Goal: Communication & Community: Share content

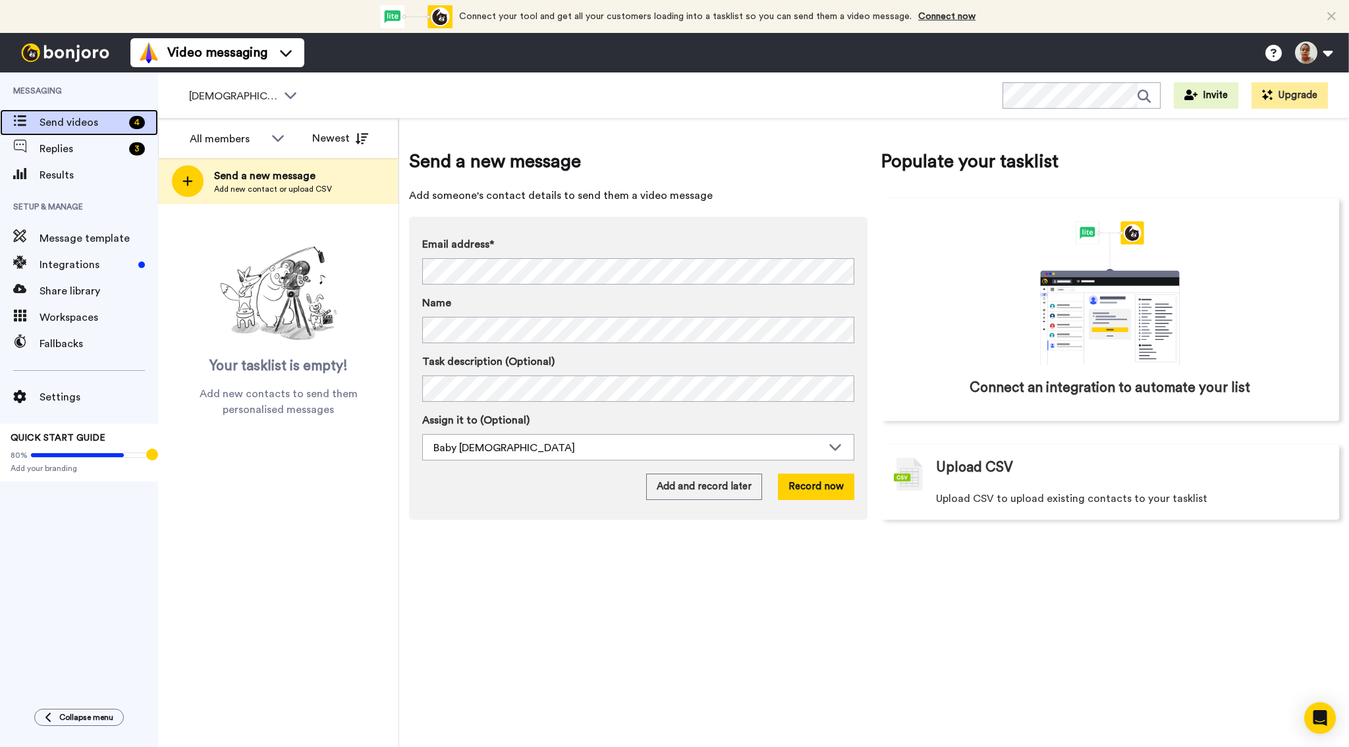
click at [97, 123] on span "Send videos" at bounding box center [82, 123] width 84 height 16
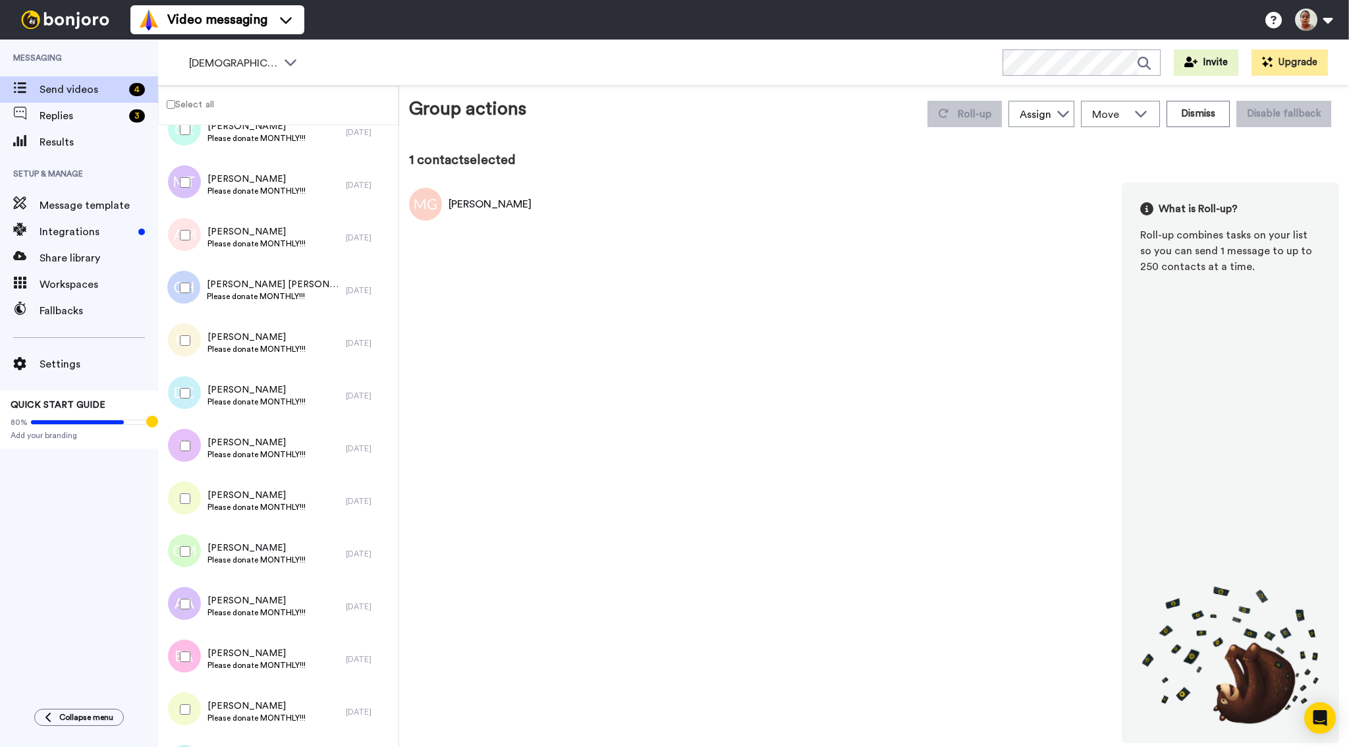
scroll to position [11420, 0]
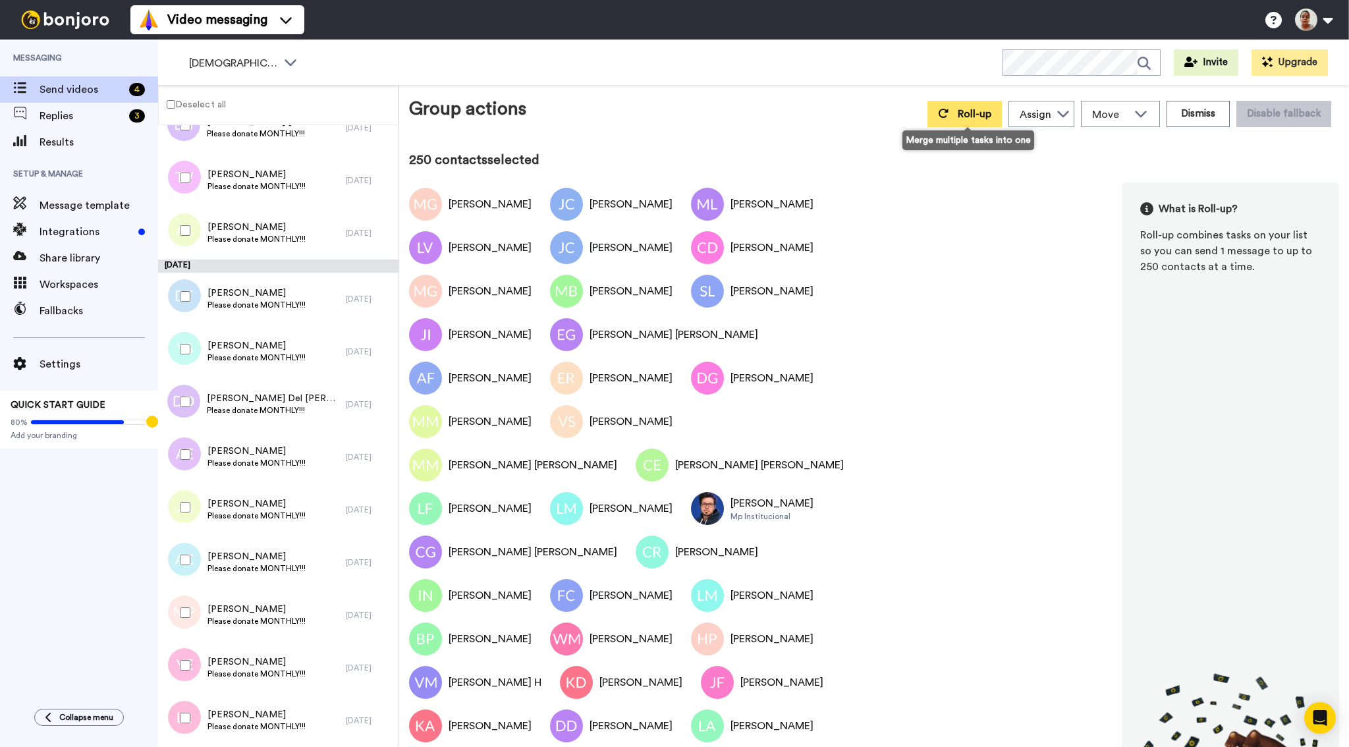
click at [1001, 112] on button "Roll-up" at bounding box center [965, 114] width 74 height 26
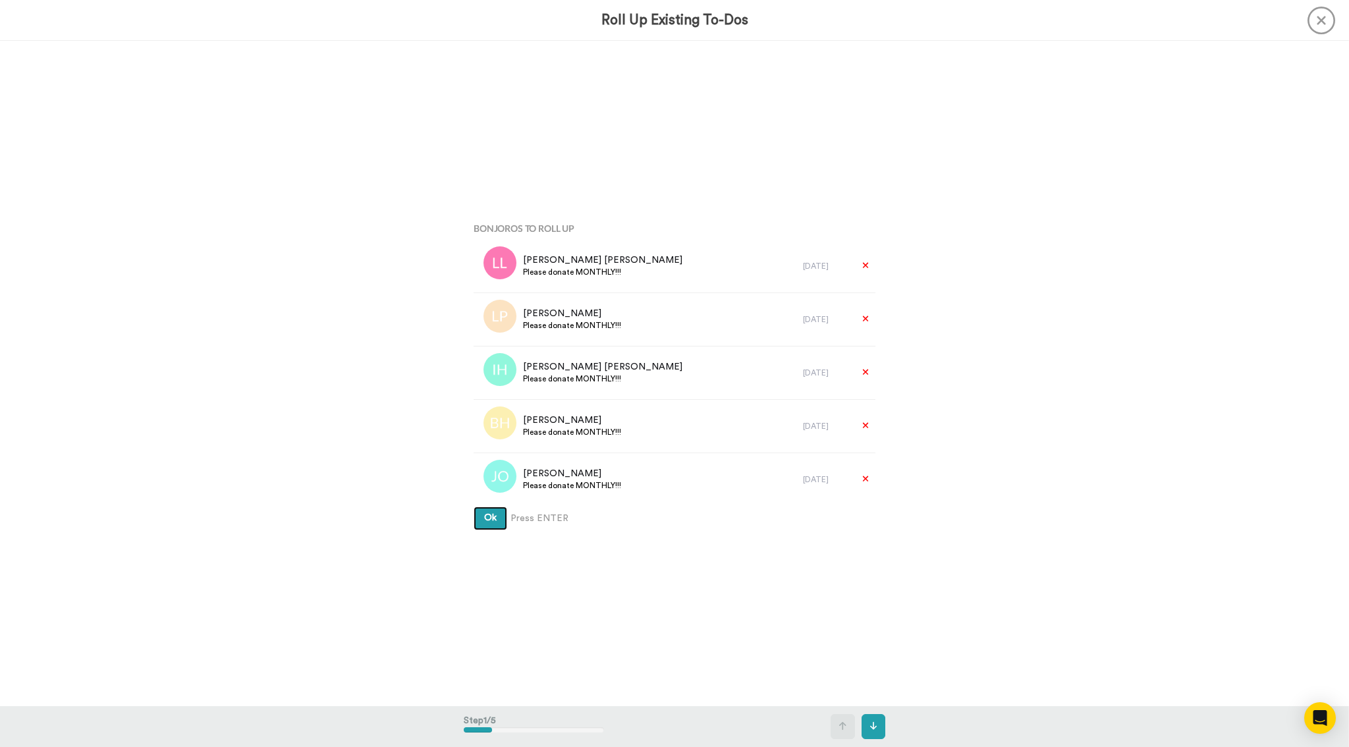
click at [503, 526] on button "Ok" at bounding box center [491, 519] width 34 height 24
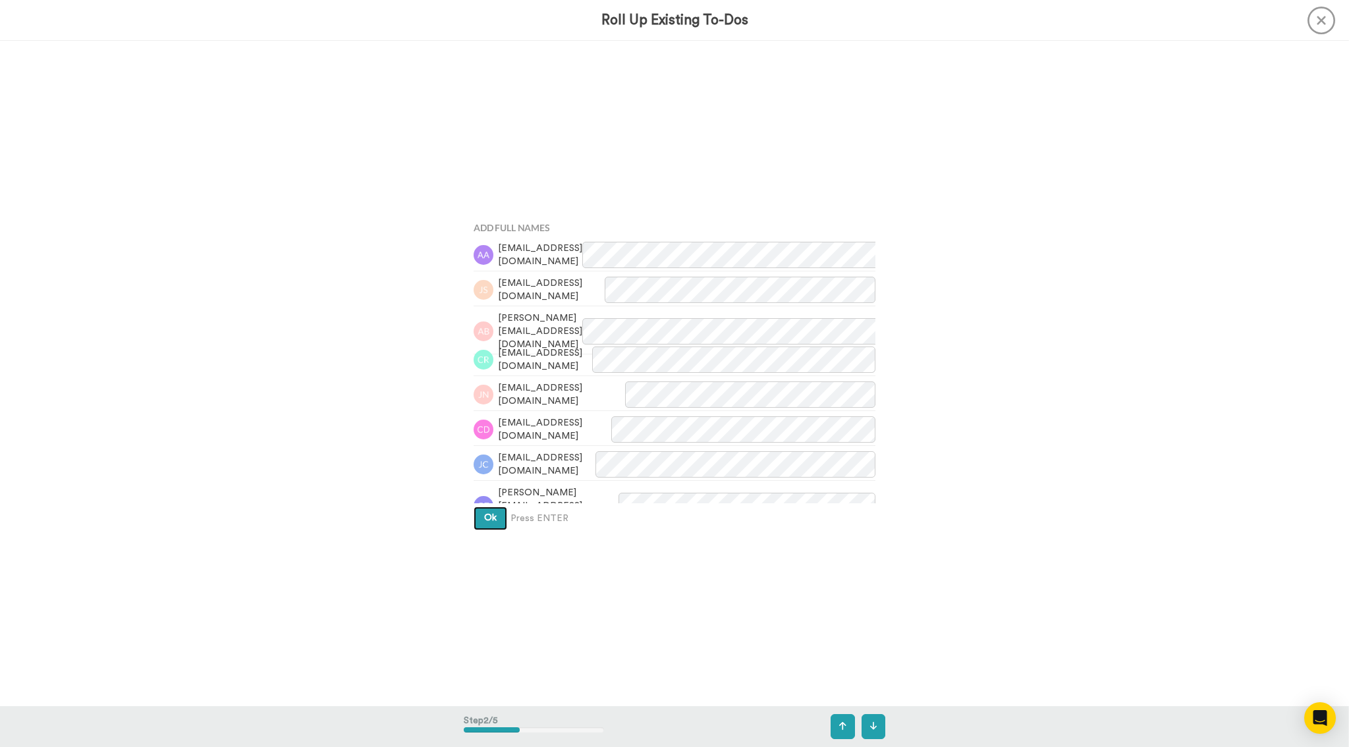
click at [502, 512] on button "Ok" at bounding box center [491, 519] width 34 height 24
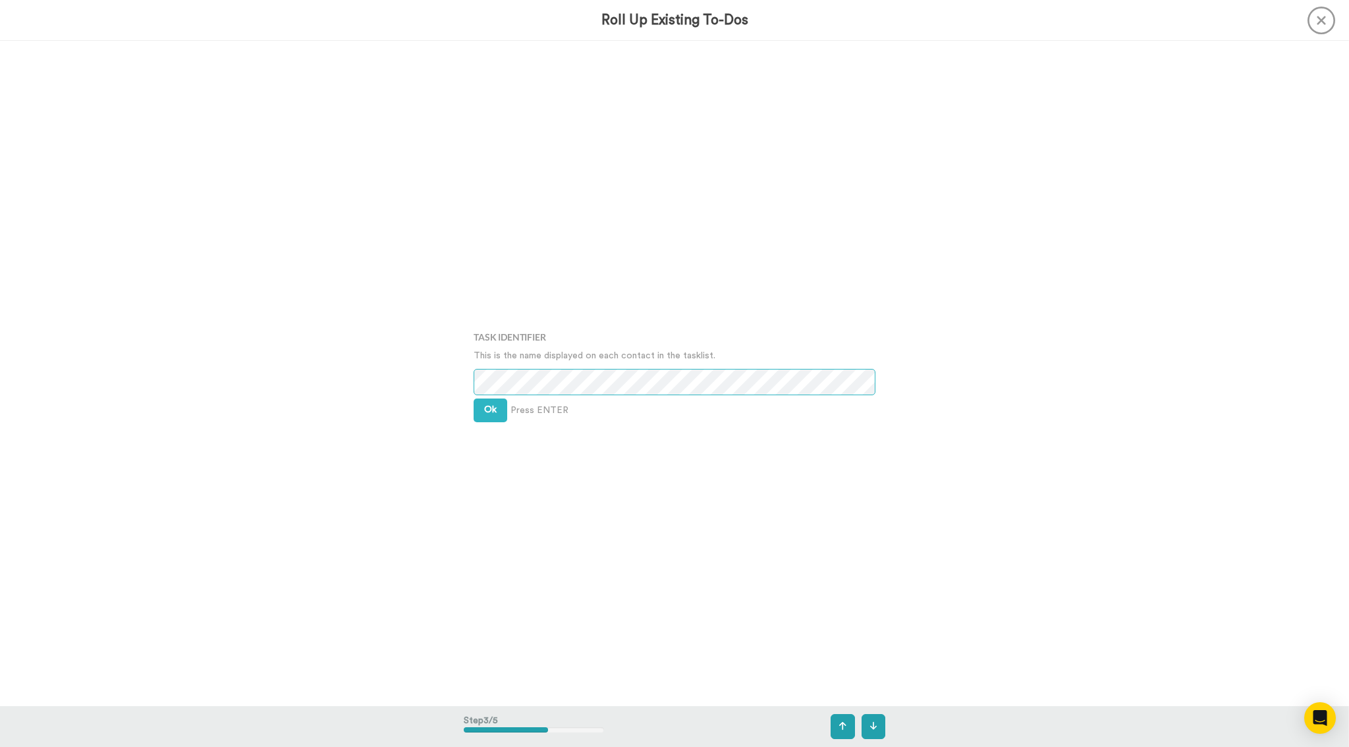
scroll to position [1330, 0]
click at [491, 410] on span "Ok" at bounding box center [490, 408] width 13 height 9
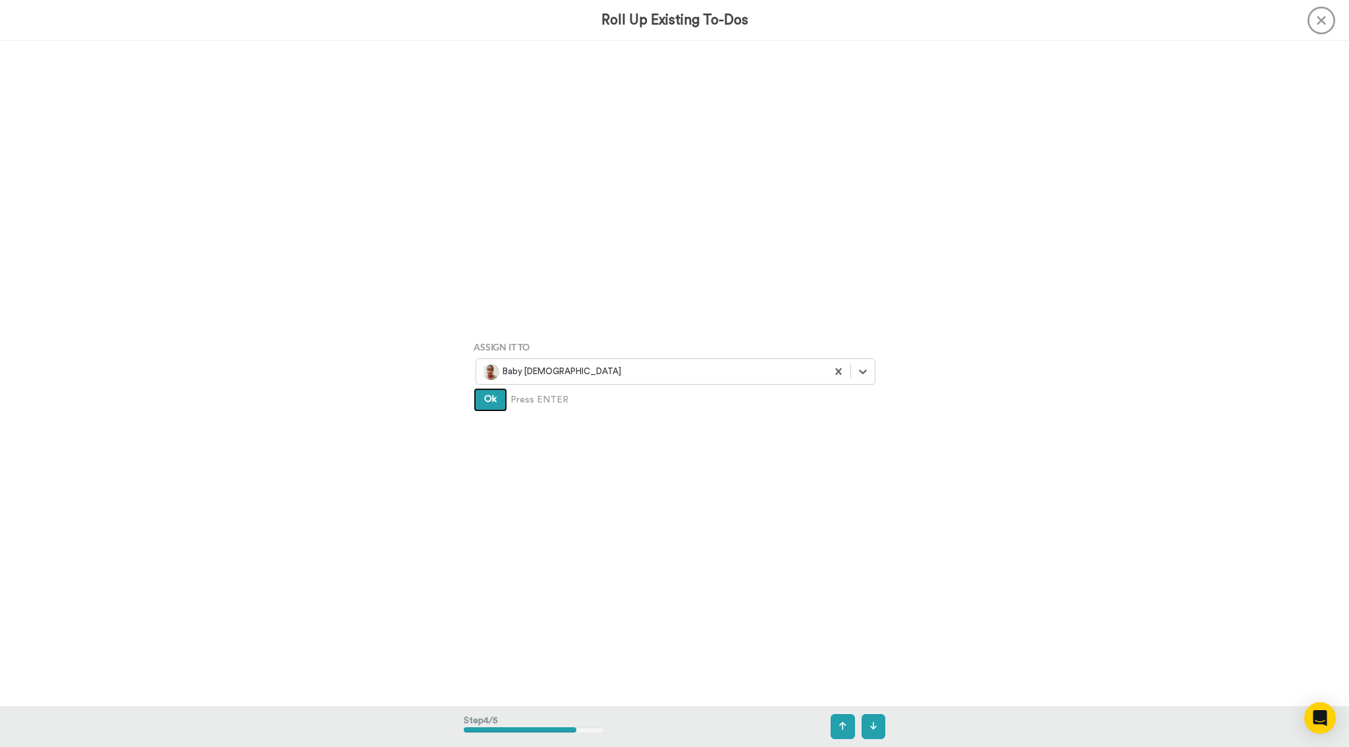
click at [492, 401] on span "Ok" at bounding box center [490, 399] width 13 height 9
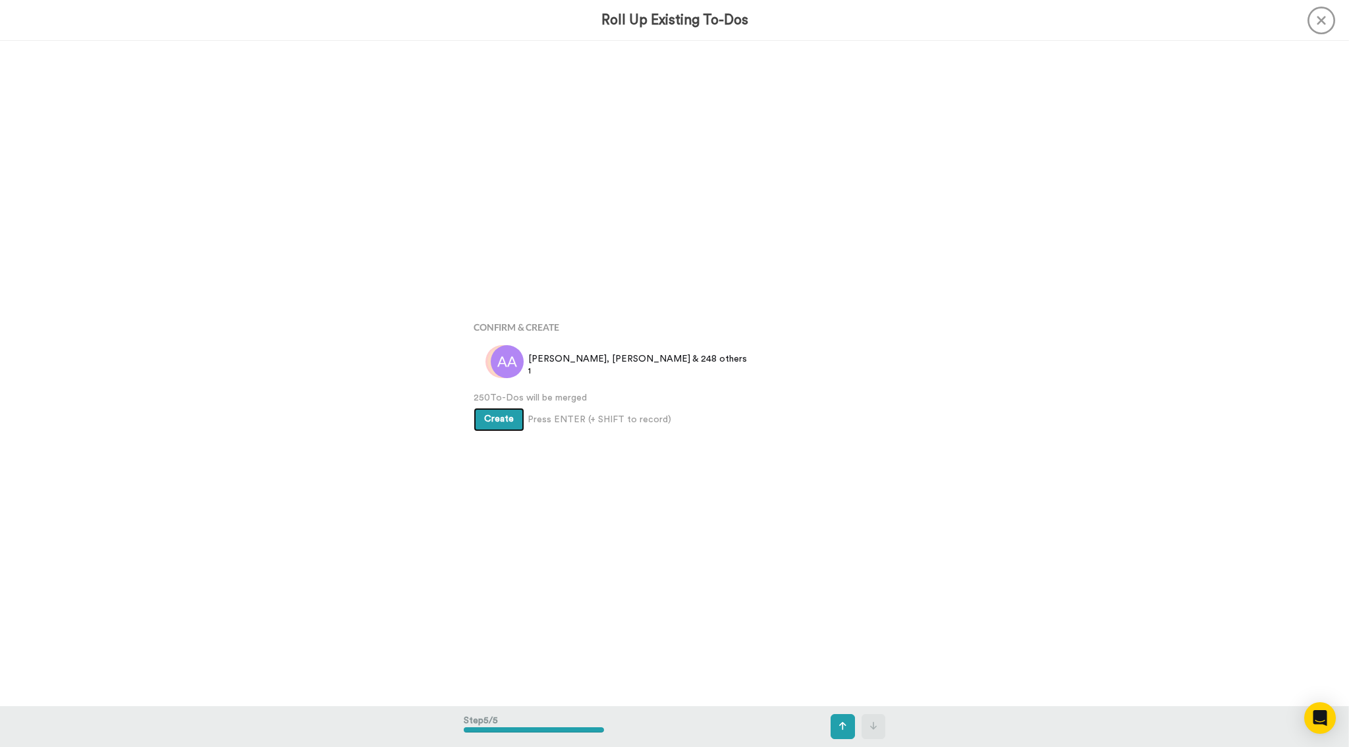
click at [495, 424] on span "Create" at bounding box center [499, 418] width 30 height 9
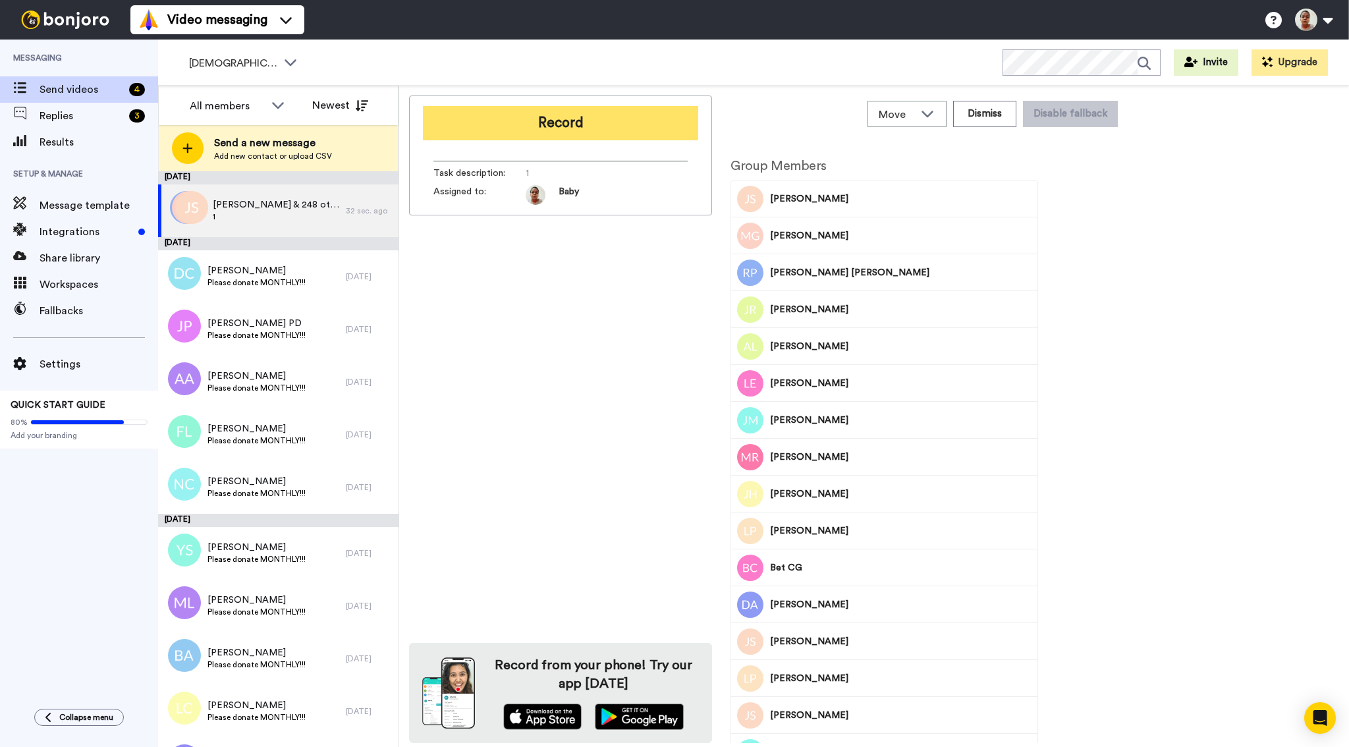
click at [566, 125] on button "Record" at bounding box center [560, 123] width 275 height 34
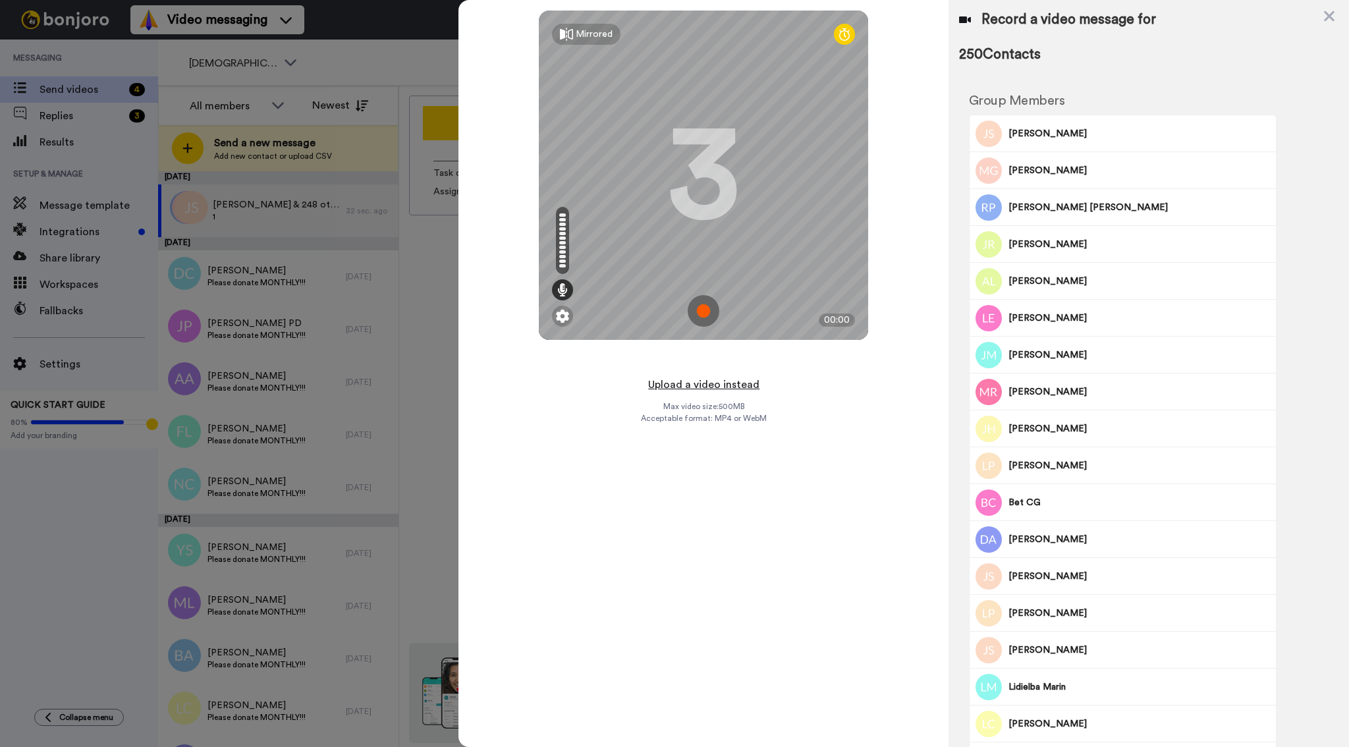
click at [704, 385] on button "Upload a video instead" at bounding box center [703, 384] width 119 height 17
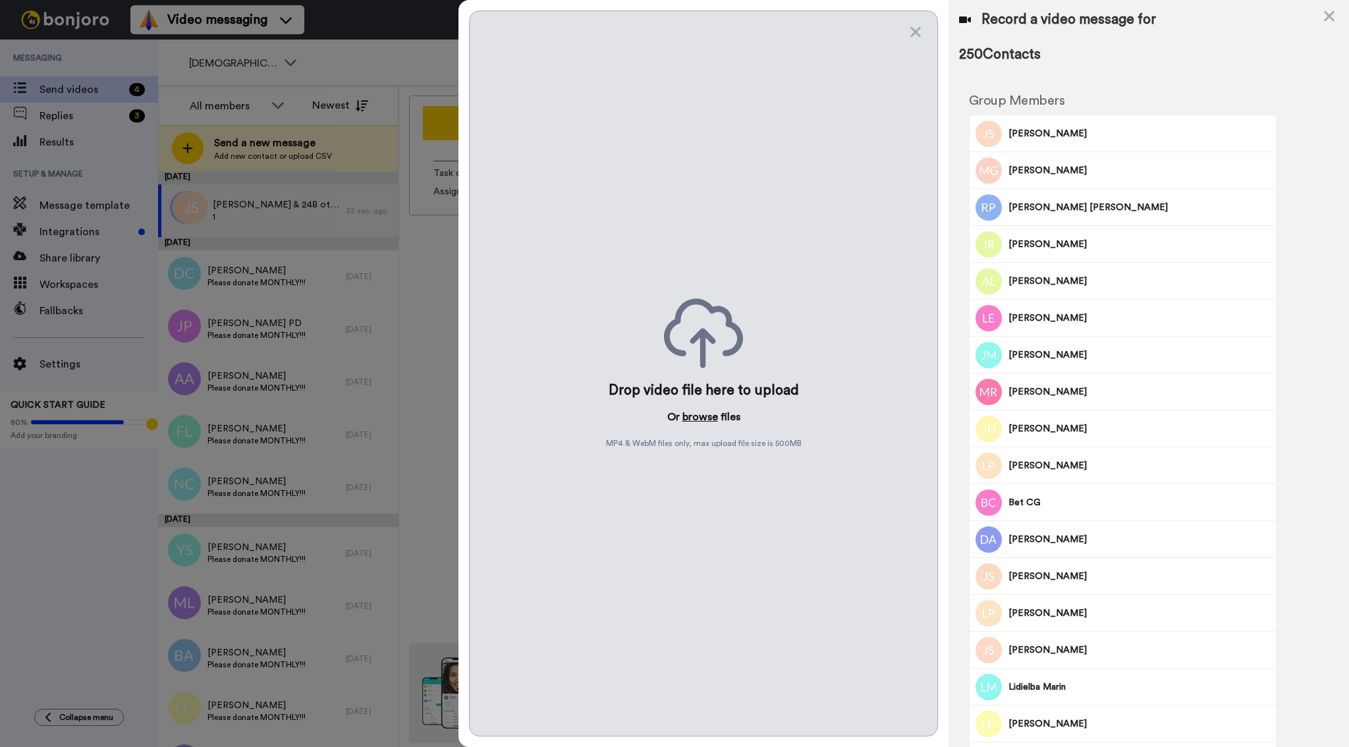
click at [697, 418] on button "browse" at bounding box center [700, 417] width 36 height 16
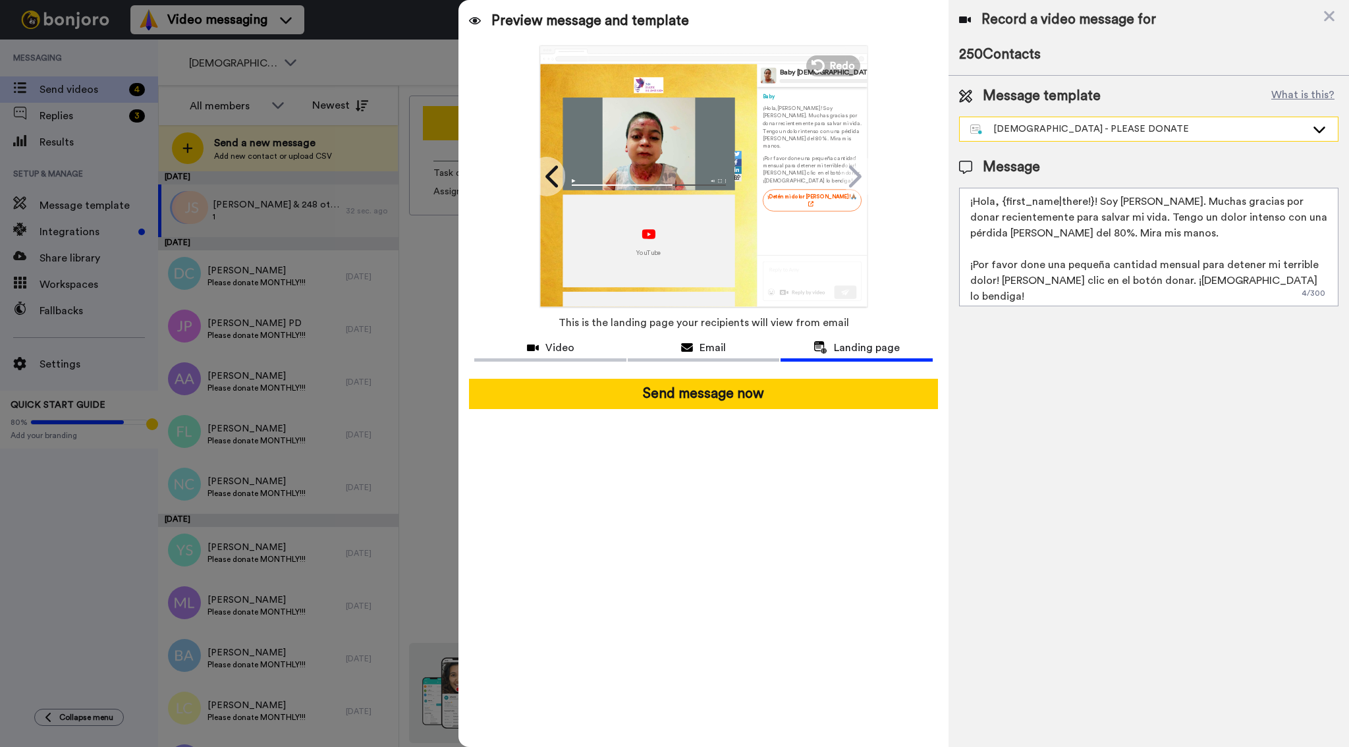
click at [1079, 124] on div "[DEMOGRAPHIC_DATA] - PLEASE DONATE" at bounding box center [1138, 129] width 336 height 13
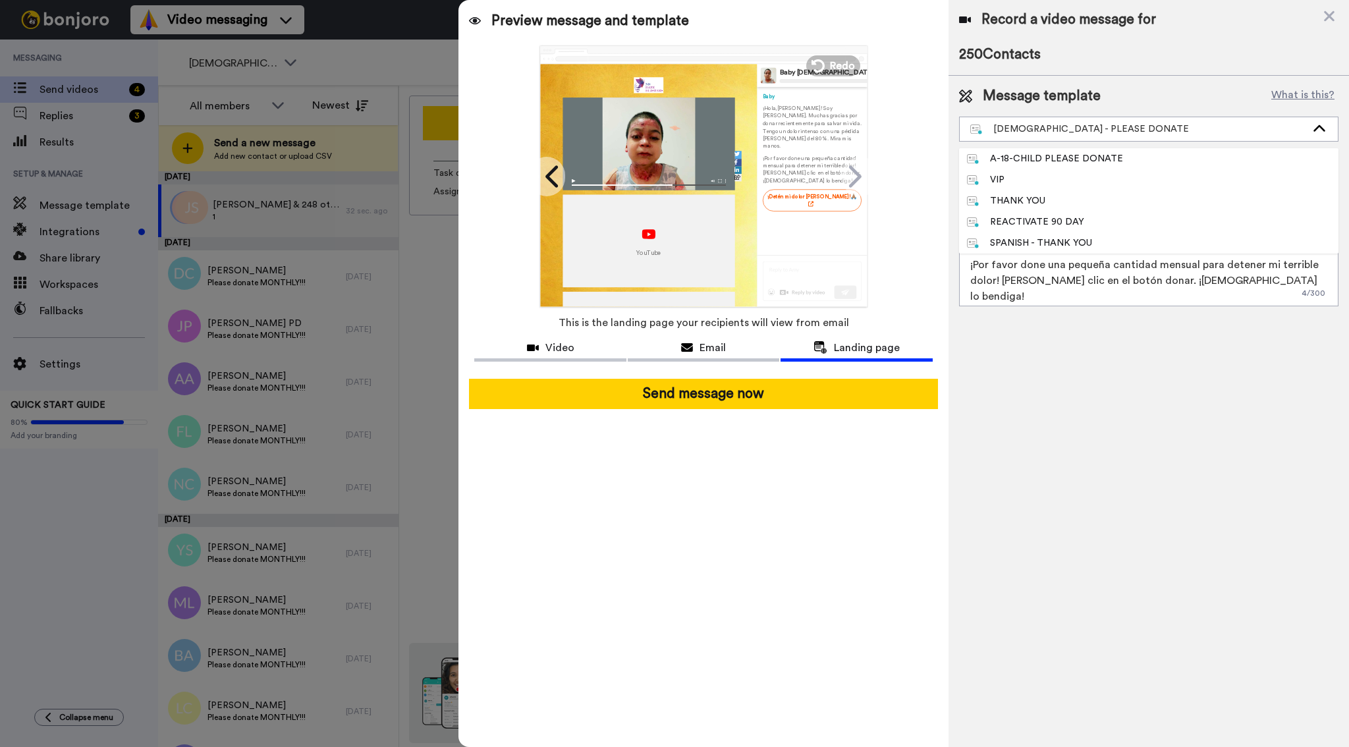
click at [1059, 428] on div "Record a video message for 250 Contacts Message template What is this? SPANISH …" at bounding box center [1149, 373] width 401 height 747
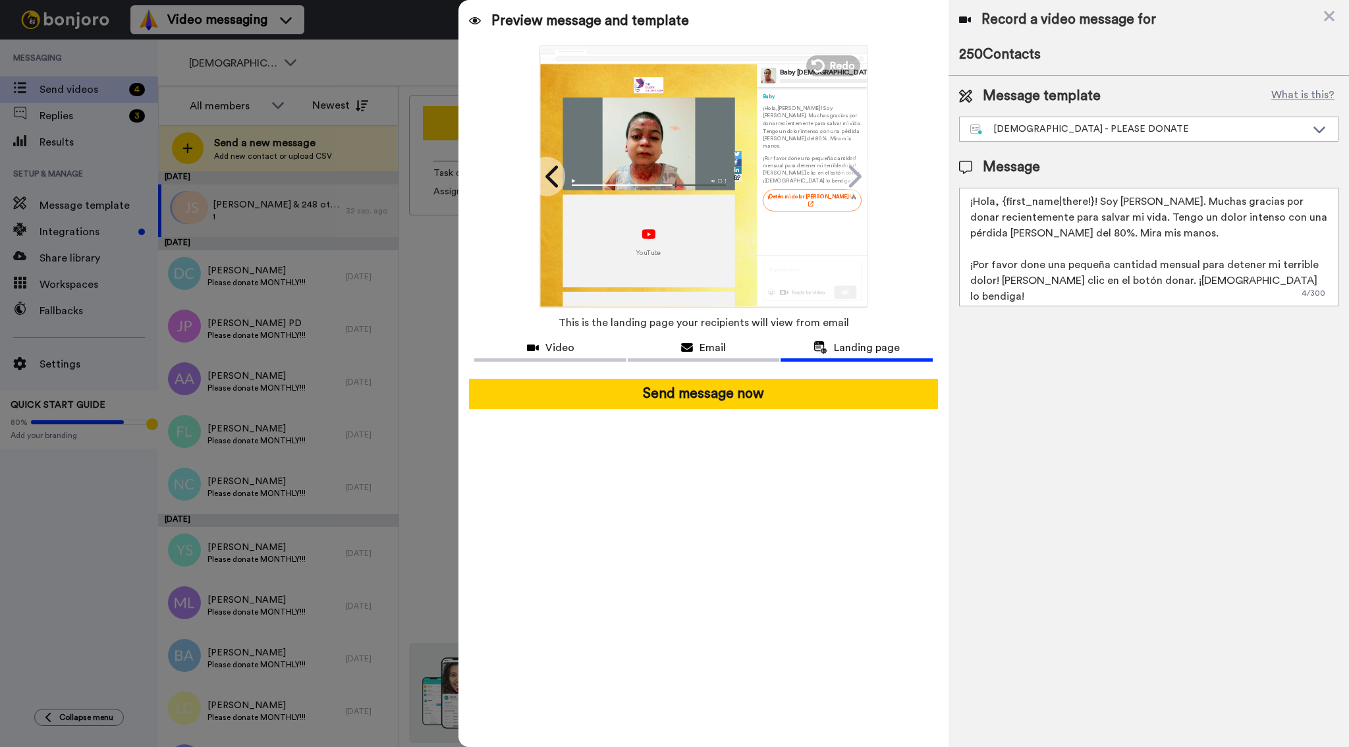
click at [476, 20] on icon at bounding box center [475, 21] width 12 height 11
click at [473, 23] on icon at bounding box center [475, 21] width 12 height 11
click at [1331, 22] on icon at bounding box center [1329, 16] width 13 height 16
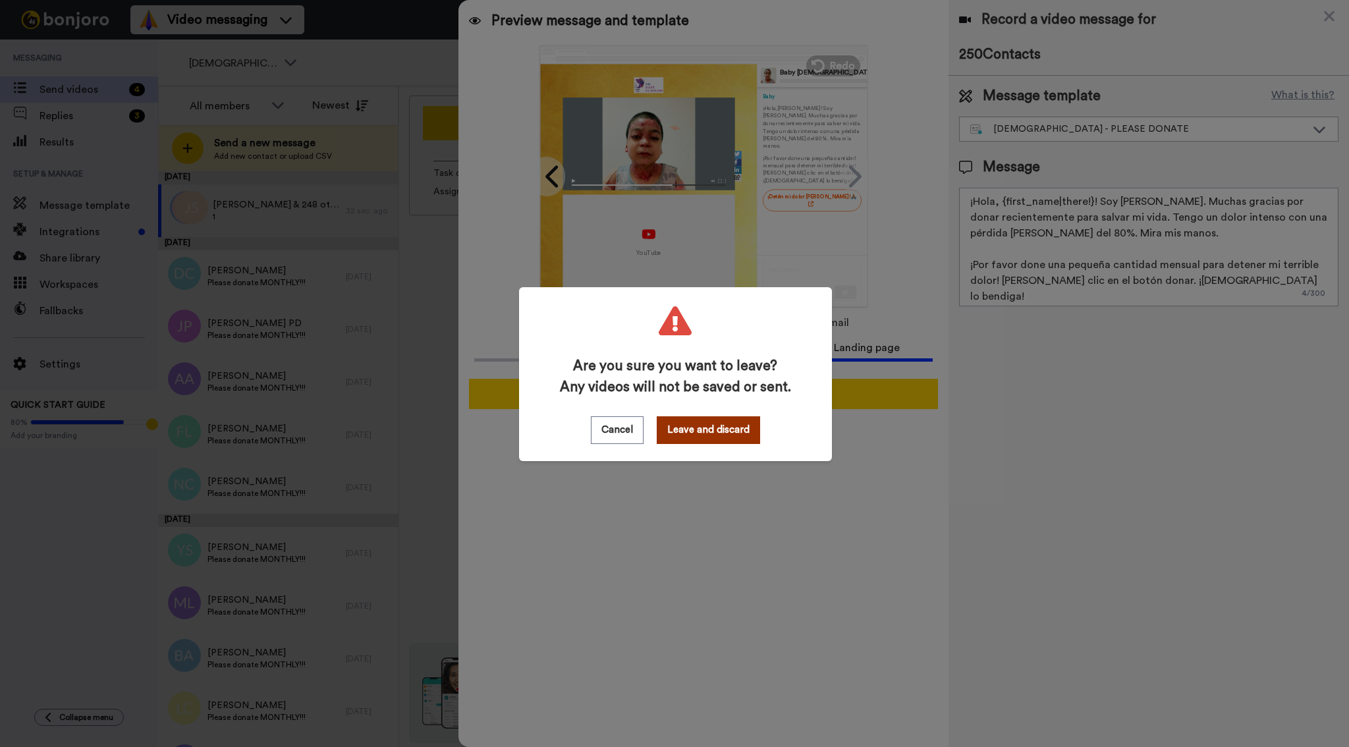
click at [700, 439] on button "Leave and discard" at bounding box center [708, 430] width 103 height 28
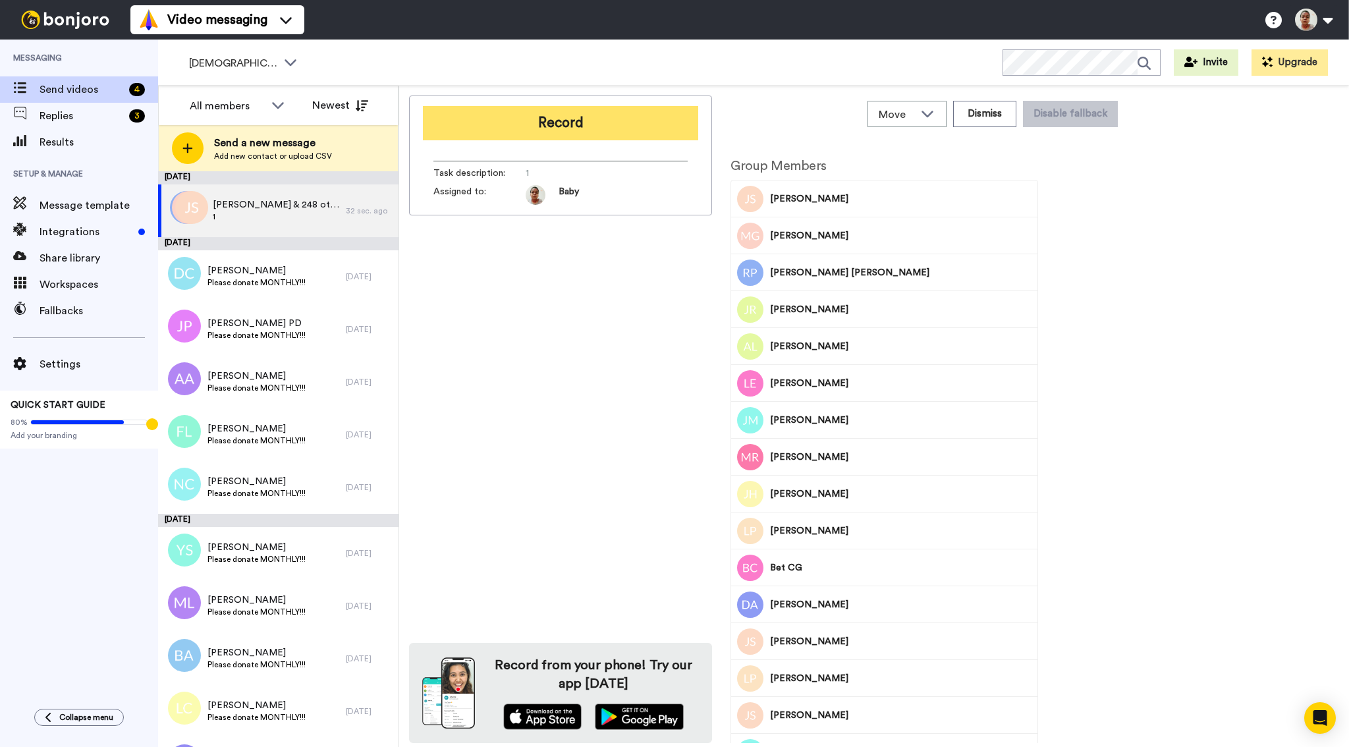
click at [566, 118] on button "Record" at bounding box center [560, 123] width 275 height 34
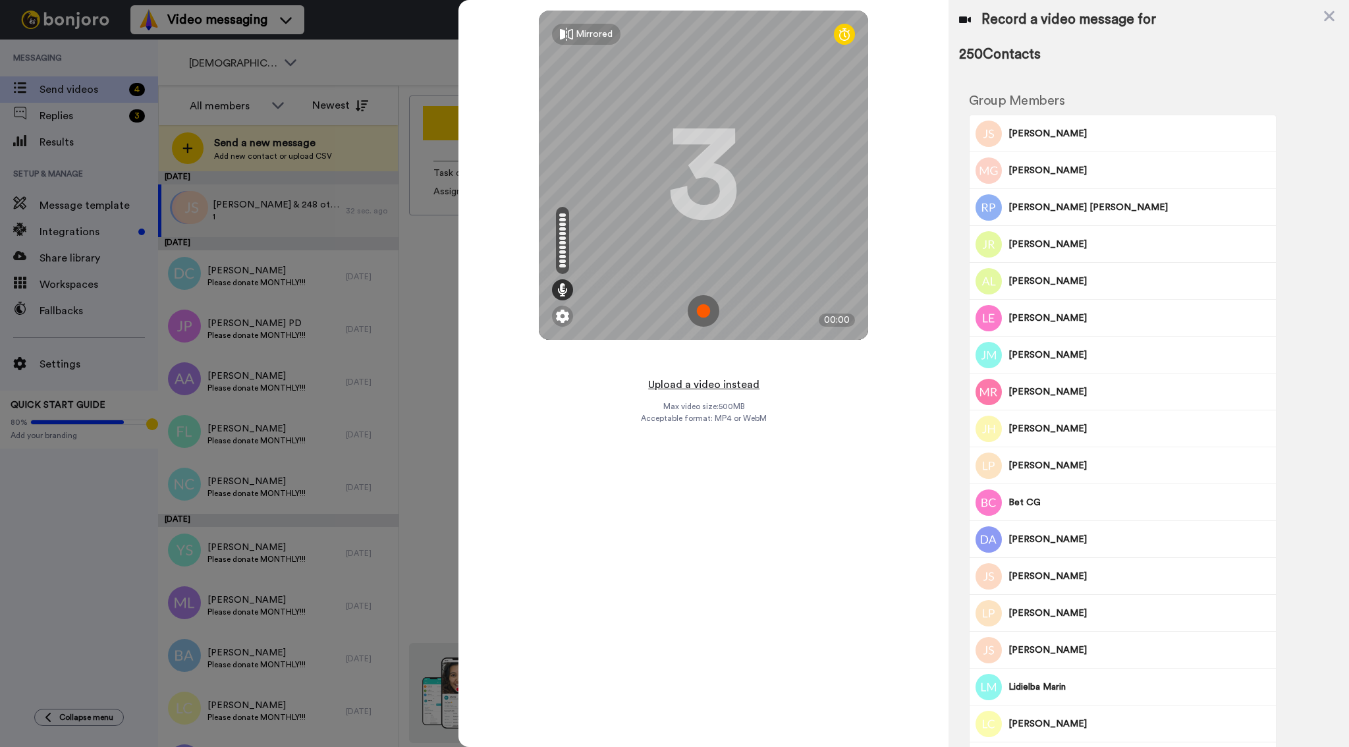
click at [694, 385] on button "Upload a video instead" at bounding box center [703, 384] width 119 height 17
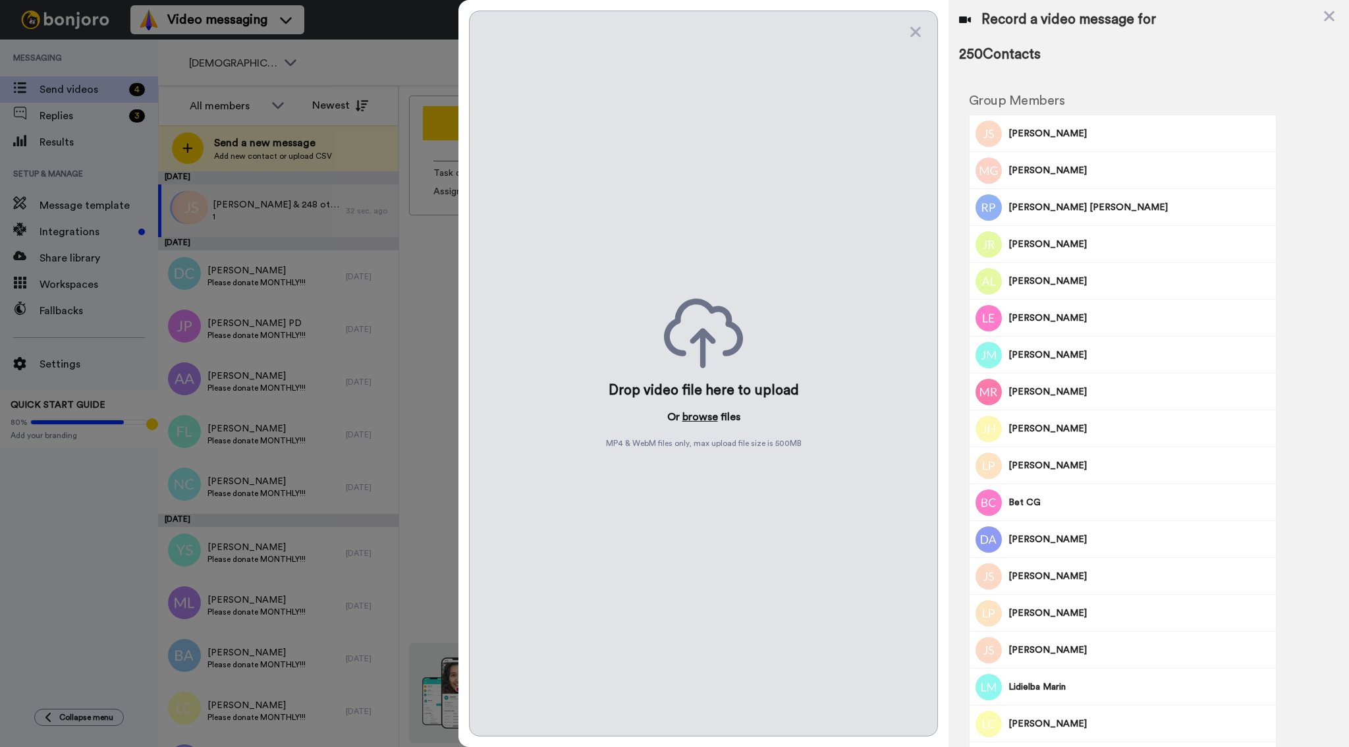
click at [705, 416] on button "browse" at bounding box center [700, 417] width 36 height 16
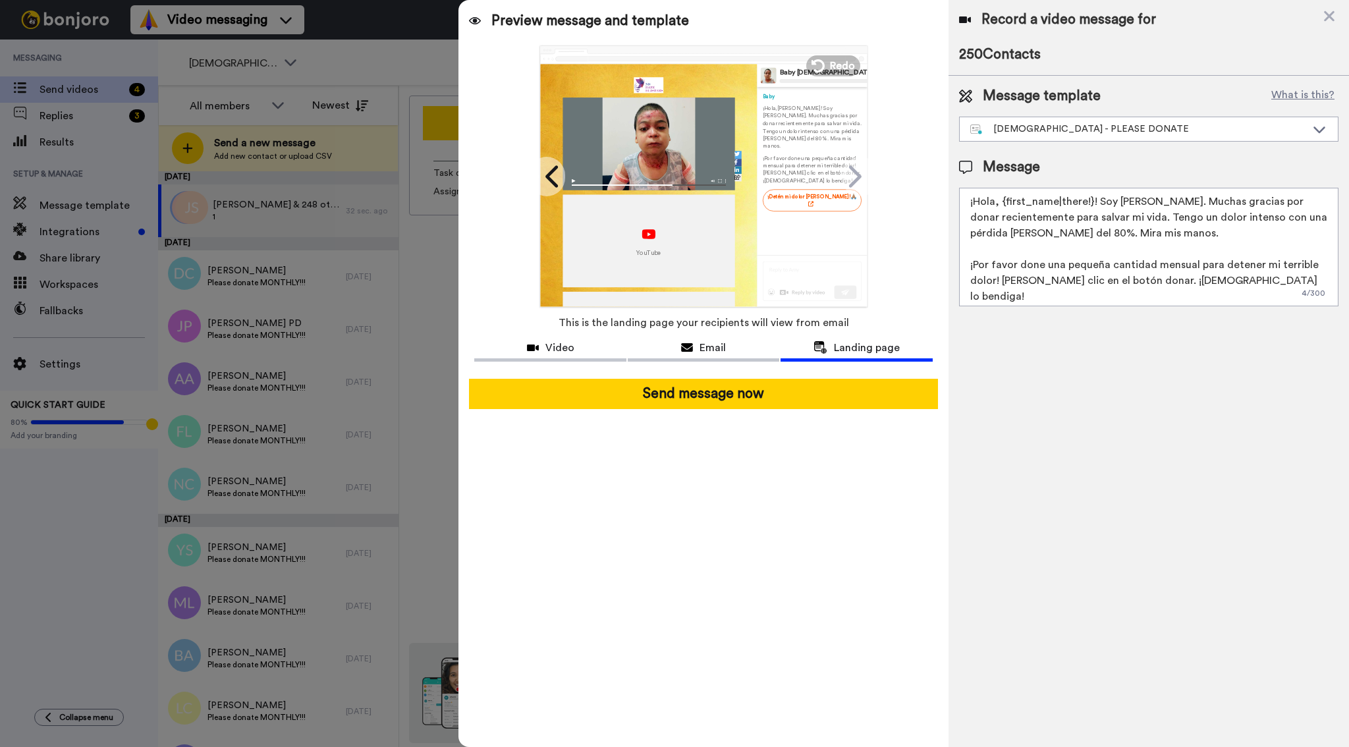
click at [692, 366] on div "Video Email Landing page" at bounding box center [702, 352] width 489 height 31
click at [694, 342] on div "Email" at bounding box center [704, 348] width 152 height 16
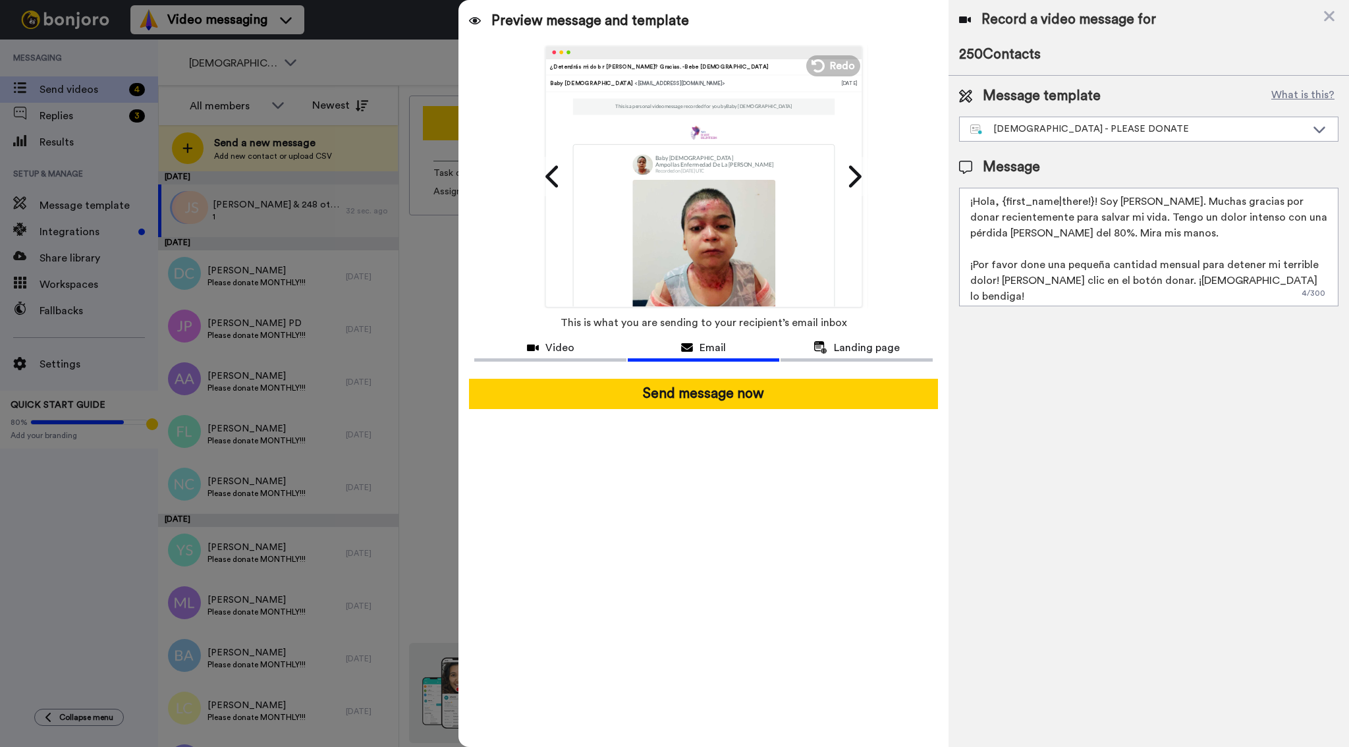
click at [590, 368] on div at bounding box center [703, 373] width 458 height 11
drag, startPoint x: 584, startPoint y: 354, endPoint x: 646, endPoint y: 395, distance: 74.7
click at [584, 354] on div "Video" at bounding box center [550, 348] width 152 height 16
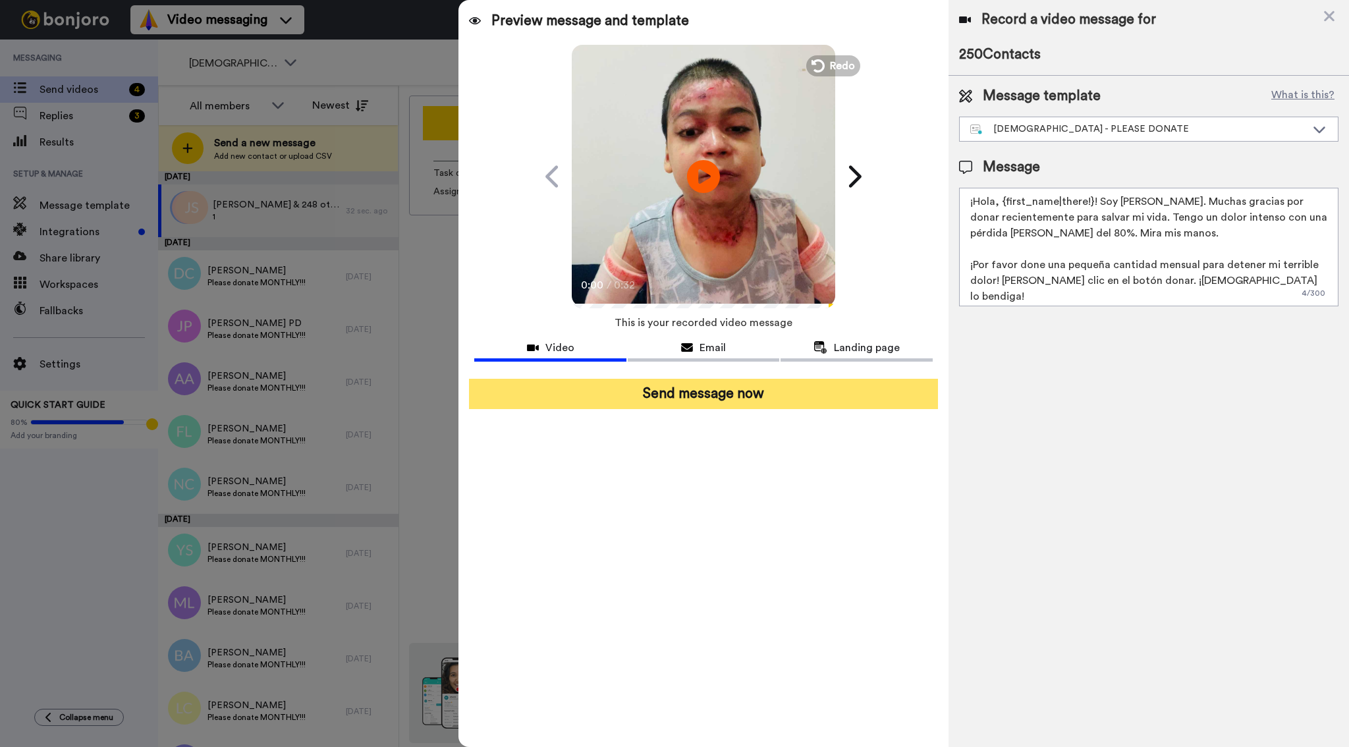
click at [721, 403] on button "Send message now" at bounding box center [703, 394] width 468 height 30
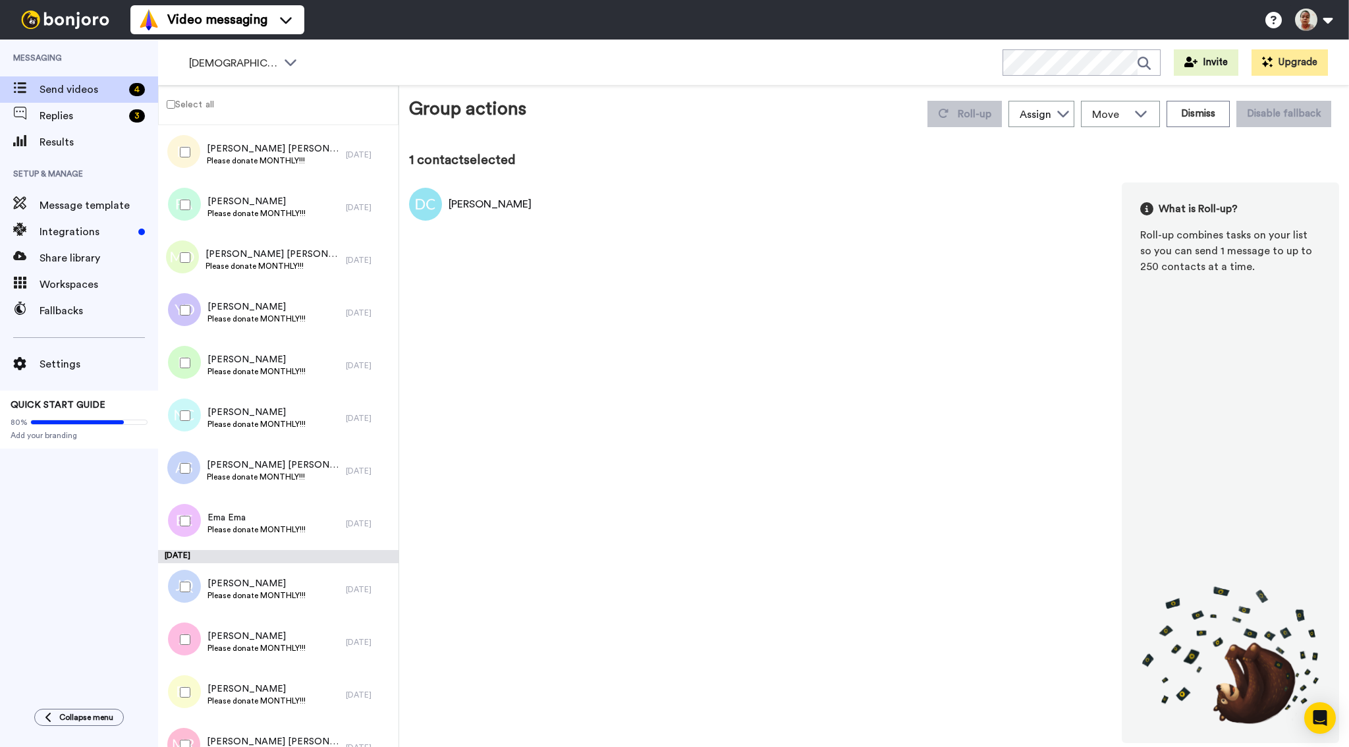
scroll to position [6651, 0]
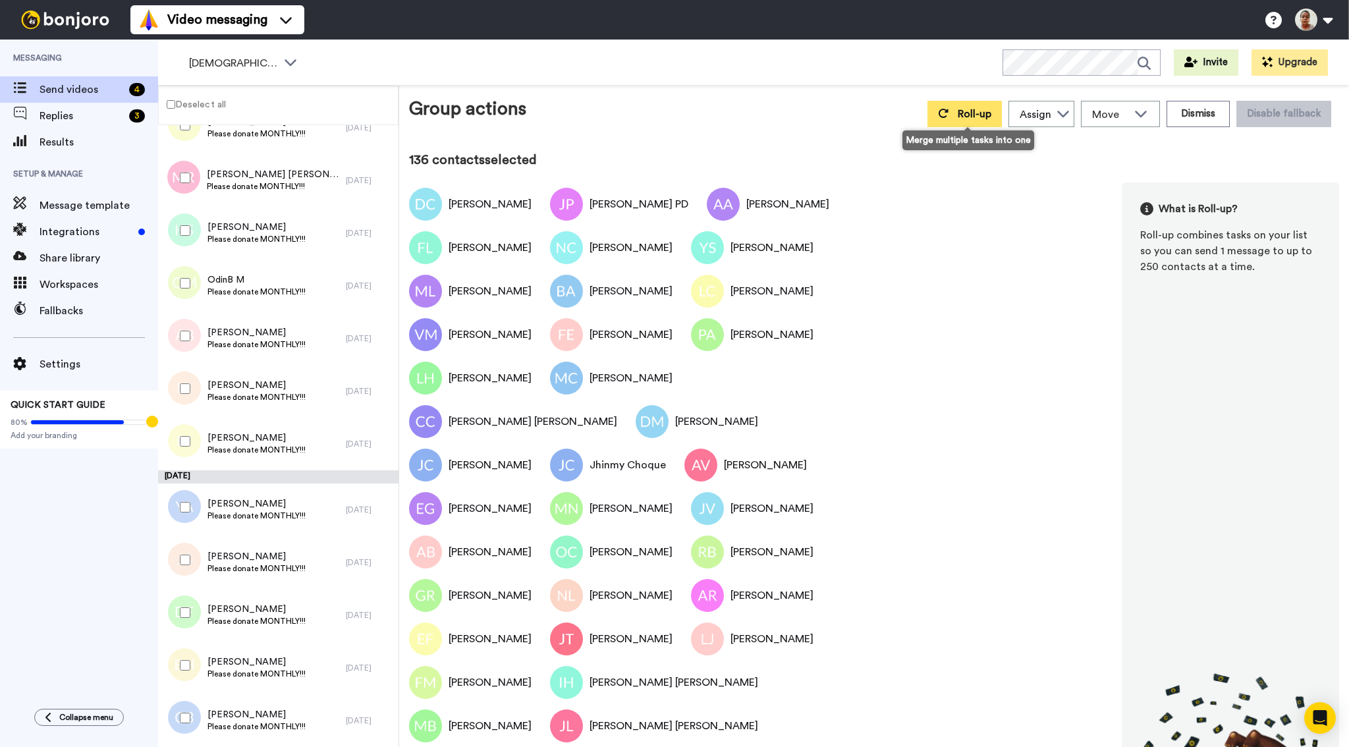
click at [955, 113] on button "Roll-up" at bounding box center [965, 114] width 74 height 26
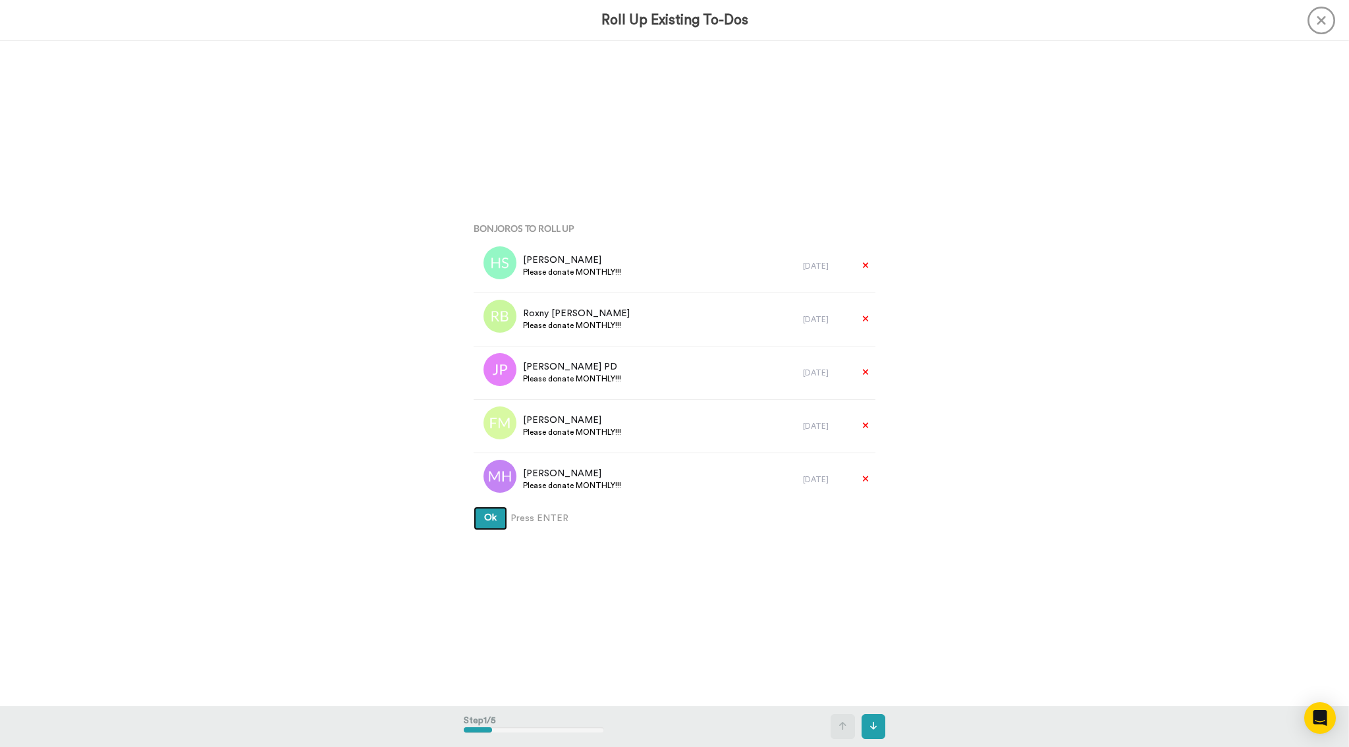
click at [492, 526] on button "Ok" at bounding box center [491, 519] width 34 height 24
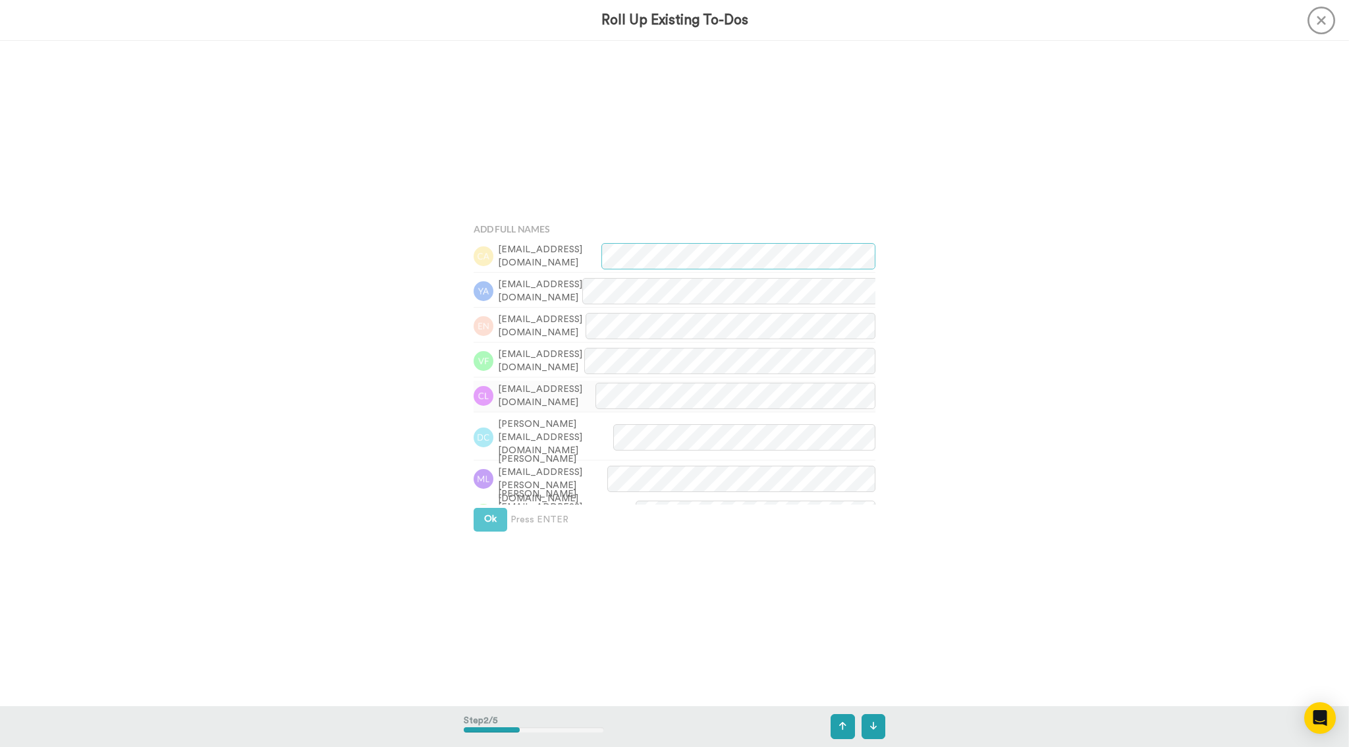
scroll to position [665, 0]
click at [491, 515] on span "Ok" at bounding box center [490, 517] width 13 height 9
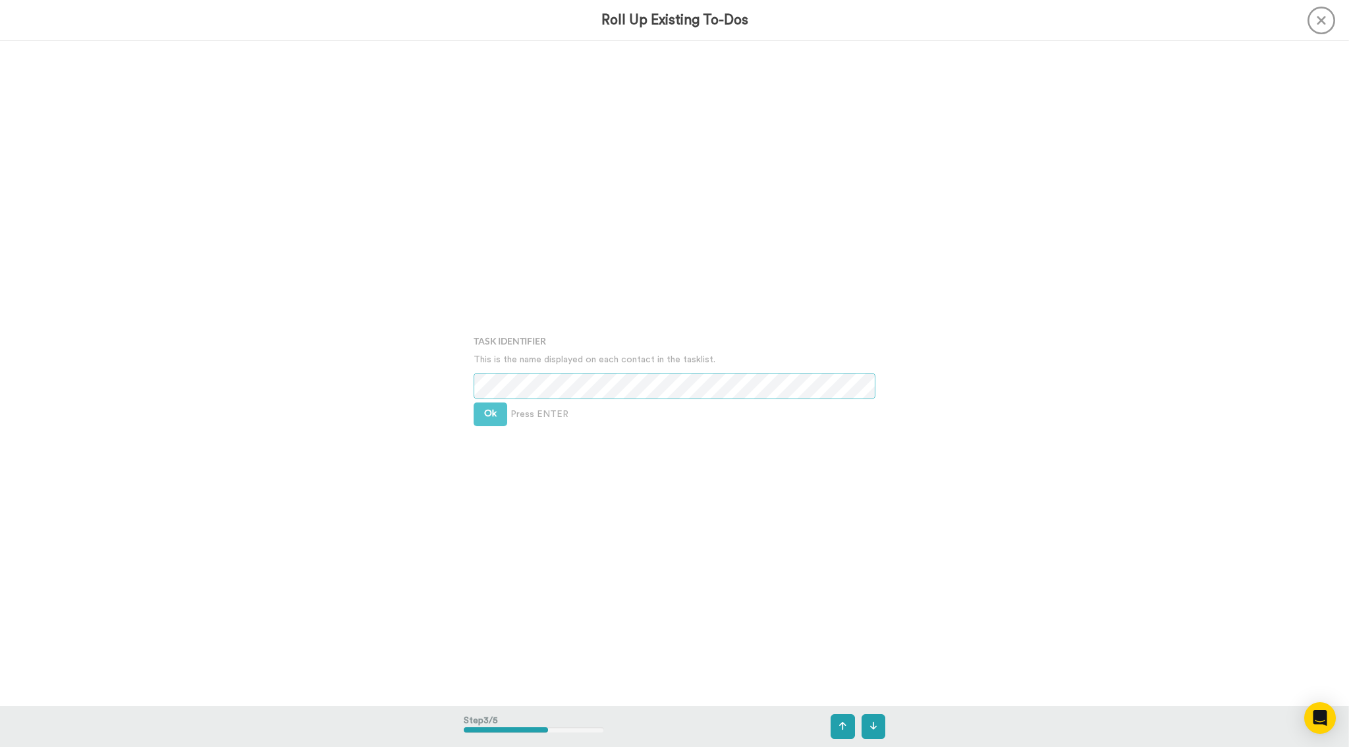
scroll to position [1330, 0]
click at [491, 408] on span "Ok" at bounding box center [490, 408] width 13 height 9
click at [491, 408] on button "Ok" at bounding box center [491, 400] width 34 height 24
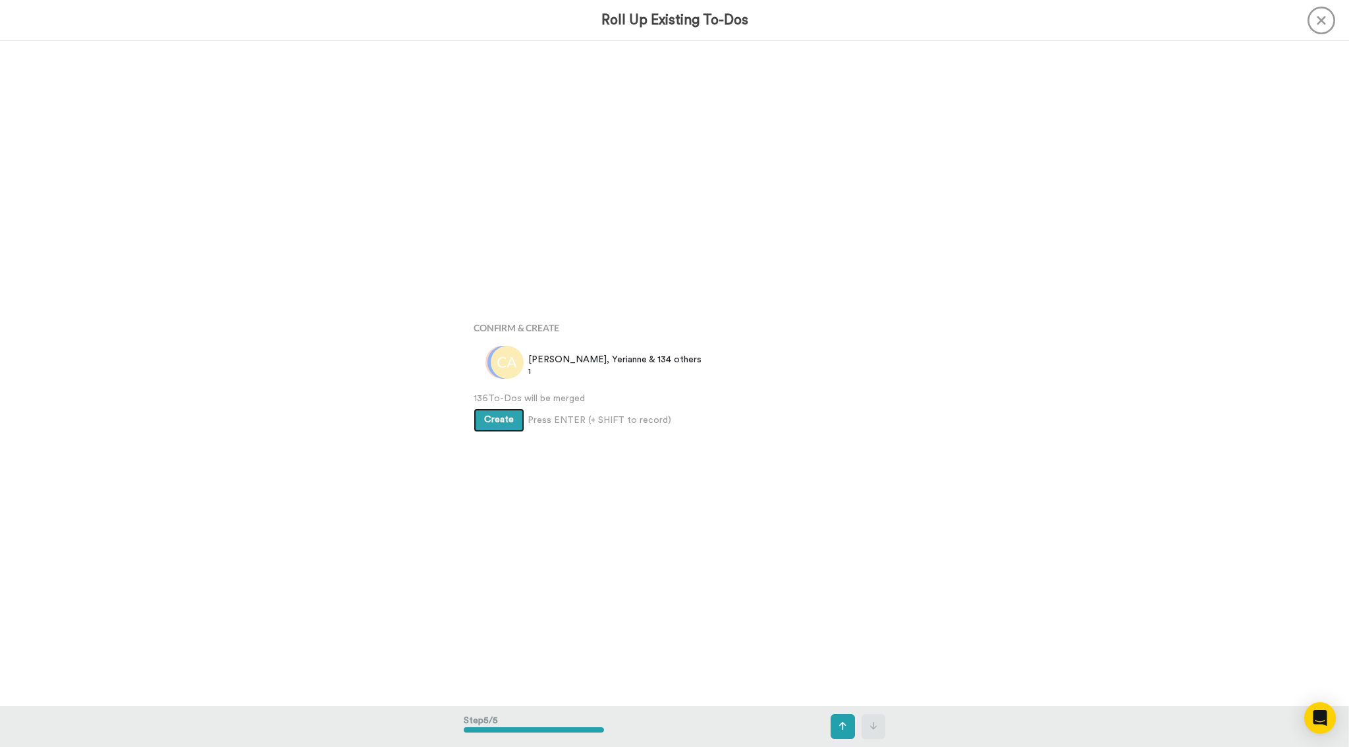
scroll to position [2659, 0]
click at [495, 417] on span "Create" at bounding box center [499, 418] width 30 height 9
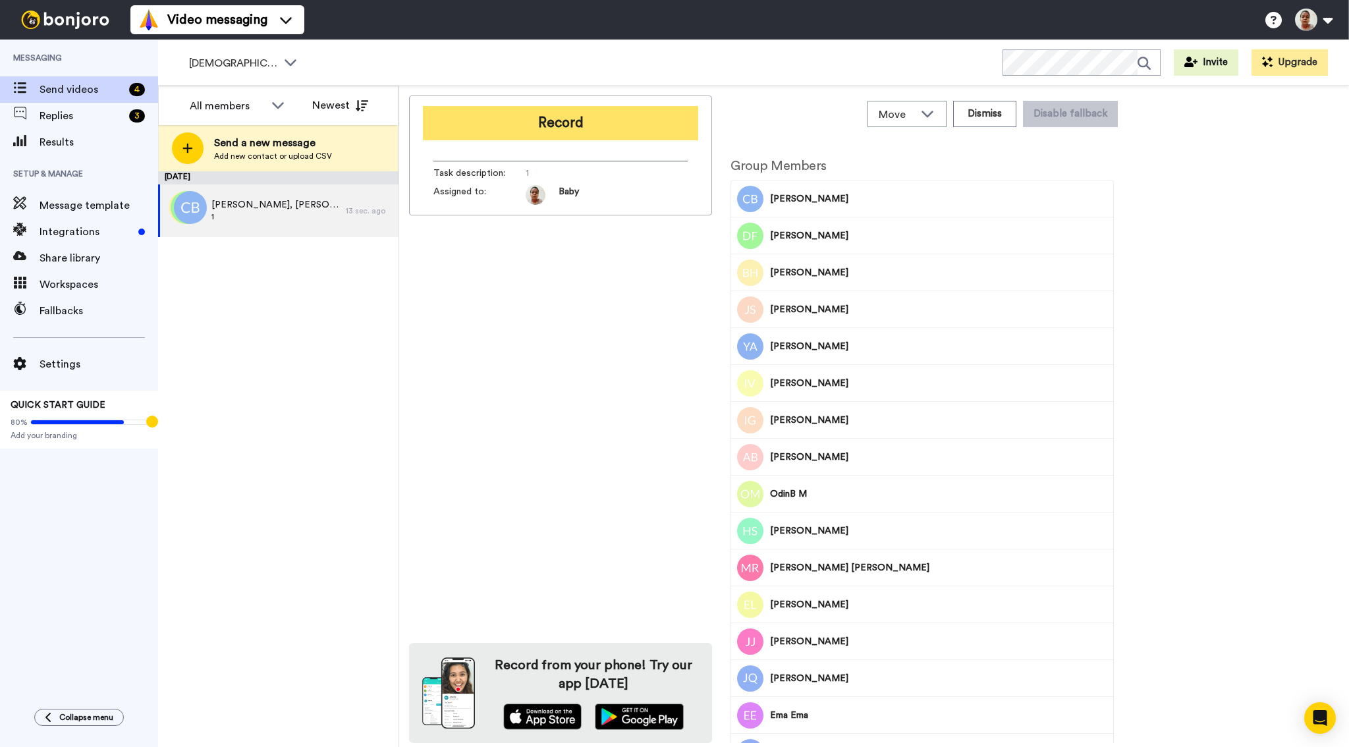
click at [510, 112] on button "Record" at bounding box center [560, 123] width 275 height 34
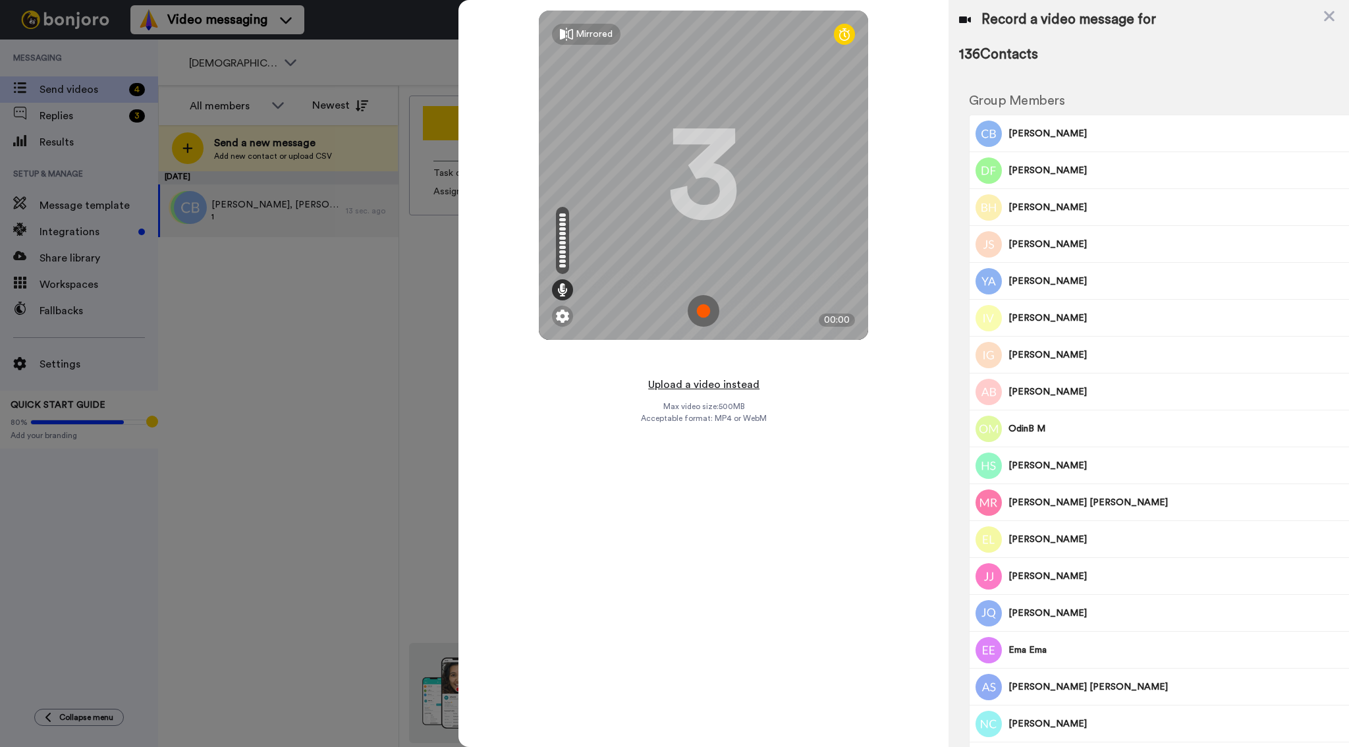
click at [733, 385] on button "Upload a video instead" at bounding box center [703, 384] width 119 height 17
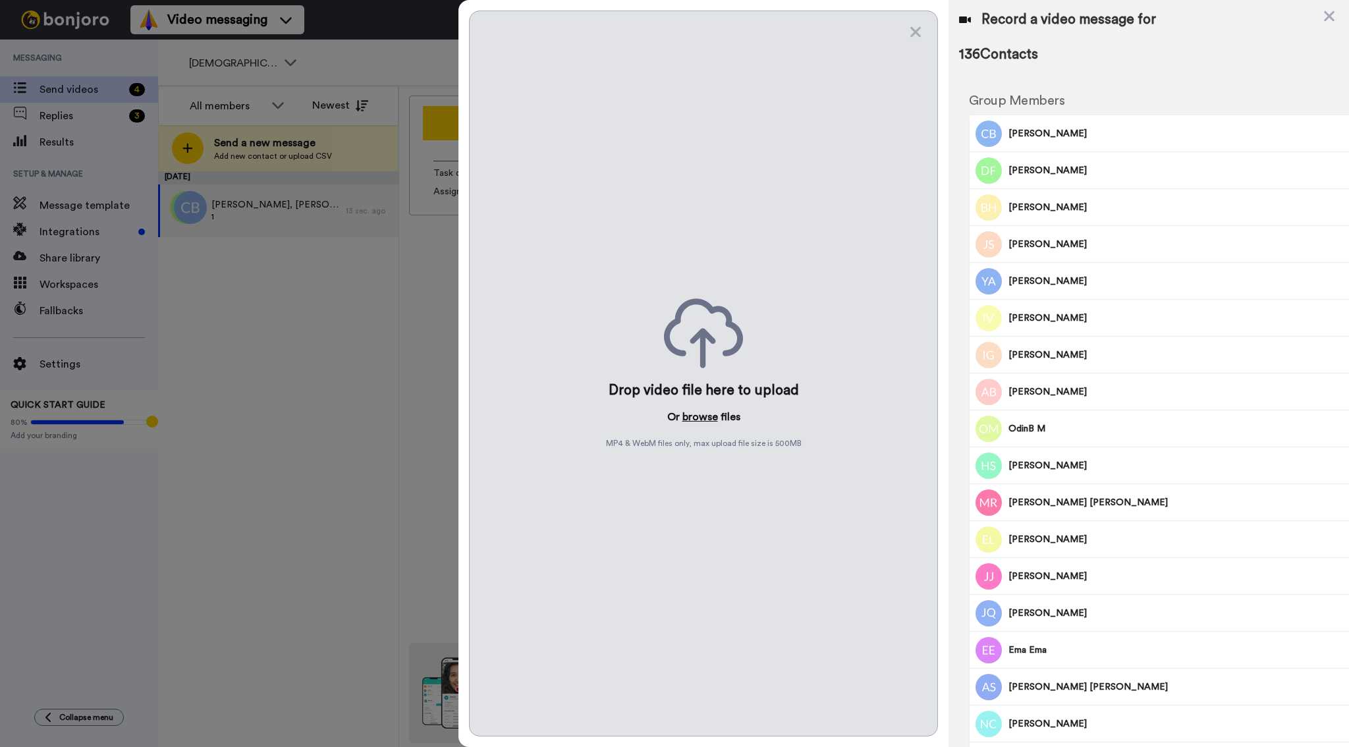
click at [697, 412] on button "browse" at bounding box center [700, 417] width 36 height 16
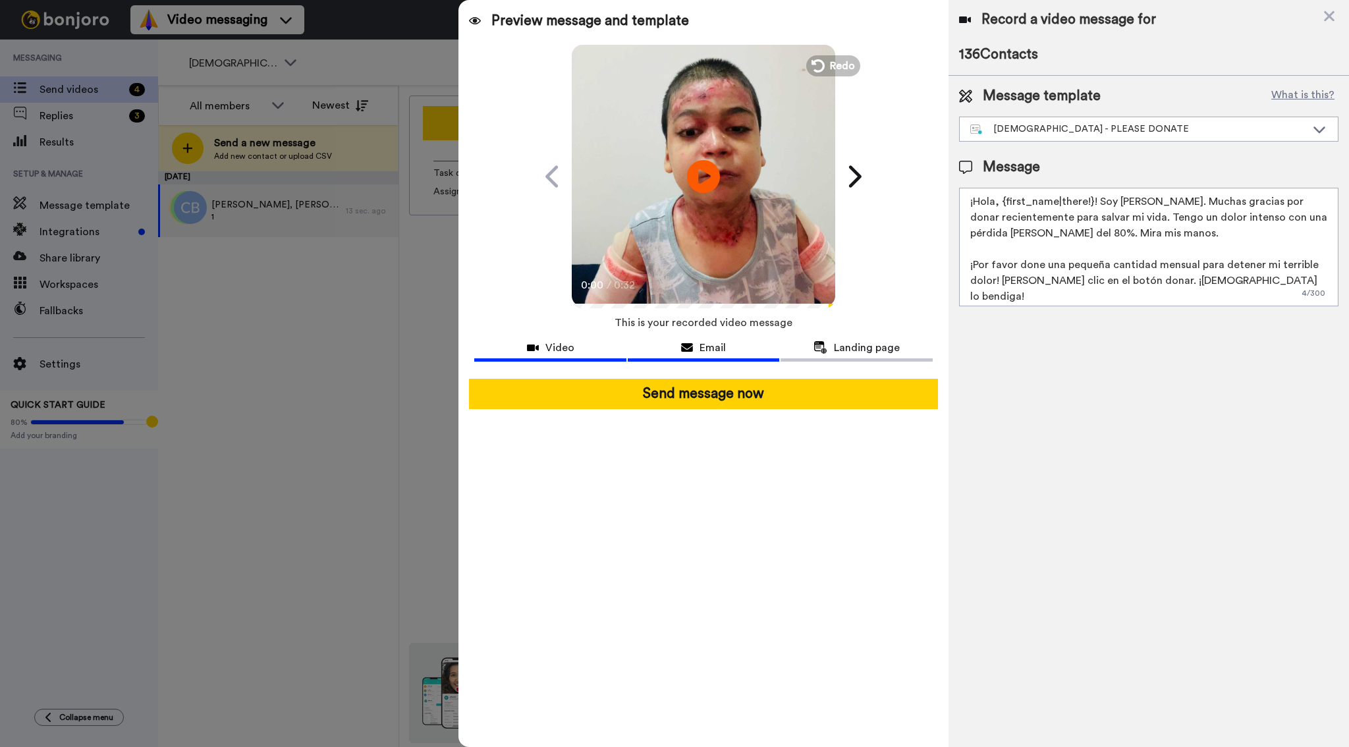
click at [700, 355] on button "Email" at bounding box center [704, 349] width 152 height 24
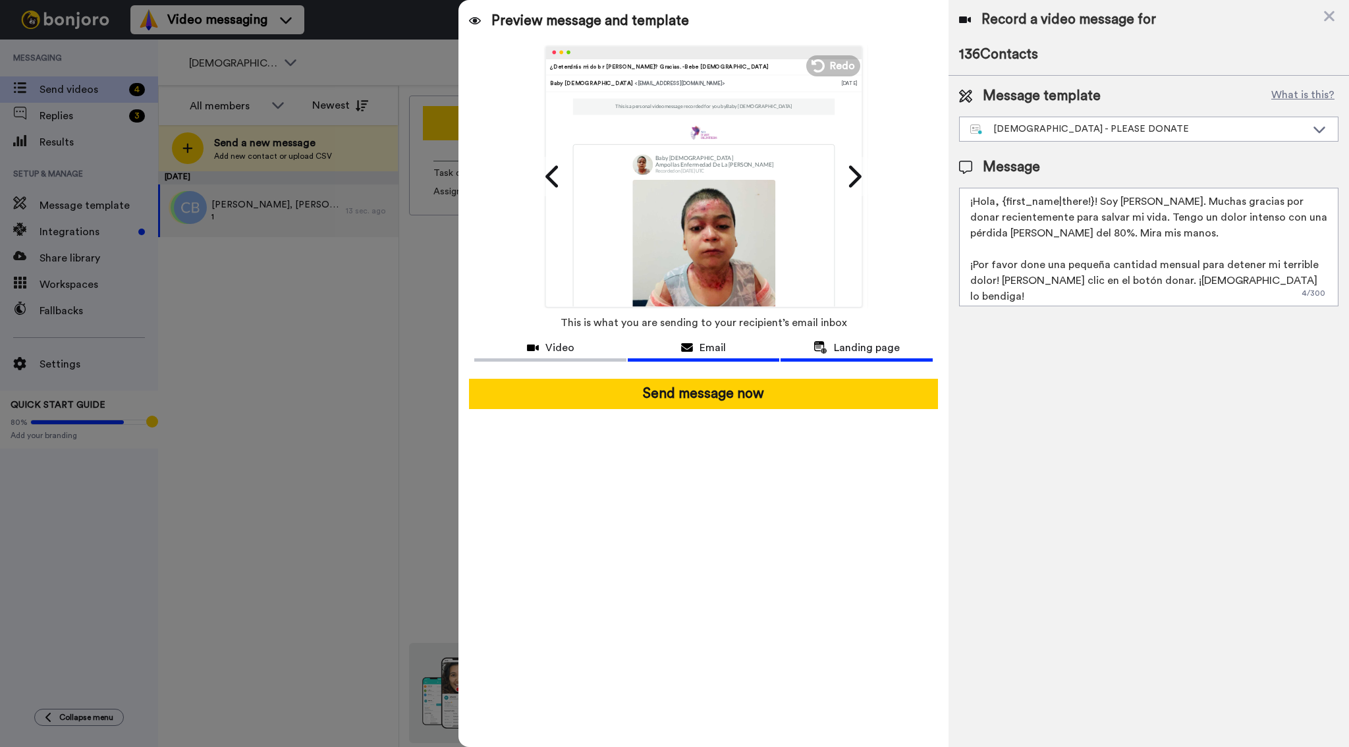
click at [838, 344] on span "Landing page" at bounding box center [867, 348] width 66 height 16
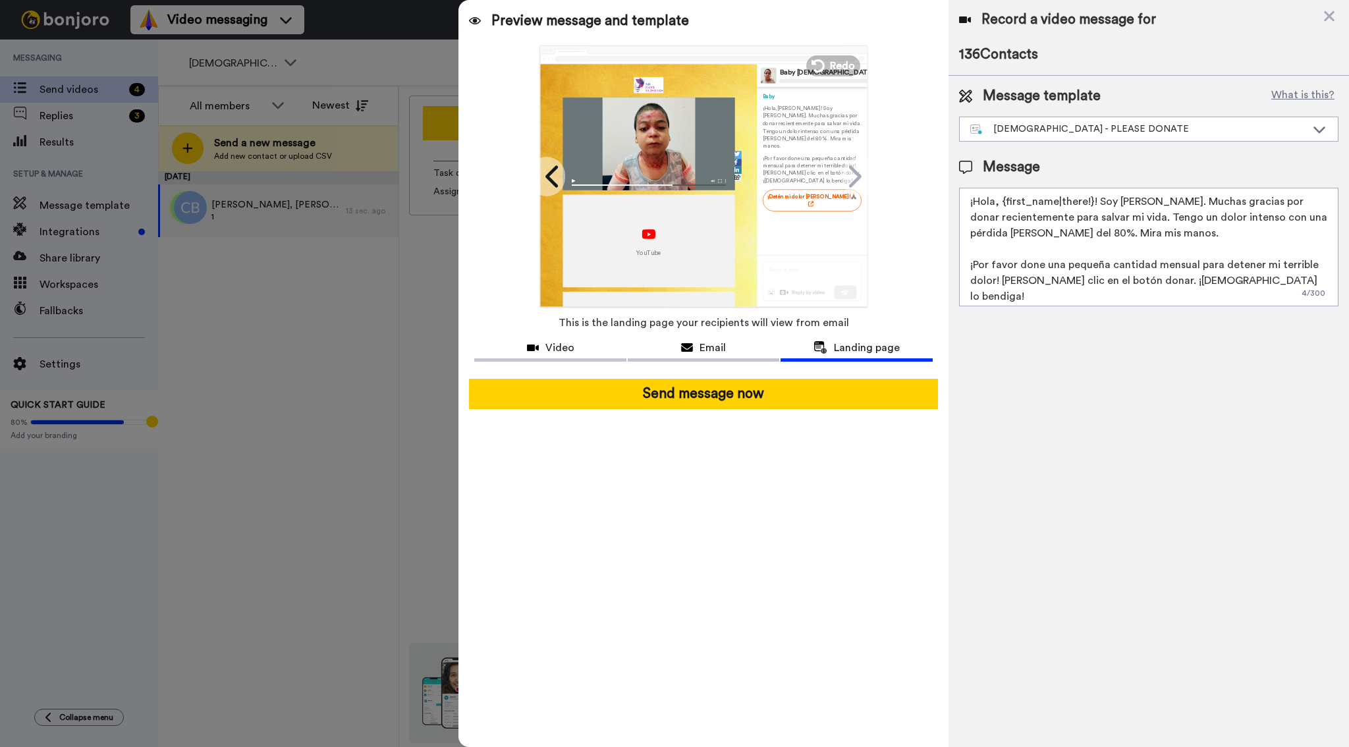
click at [545, 331] on div "Preview message and template Play/Pause 0:00 / 0:32 ¿Detendrás mi dolor severo?…" at bounding box center [702, 373] width 489 height 747
click at [549, 343] on span "Video" at bounding box center [559, 348] width 29 height 16
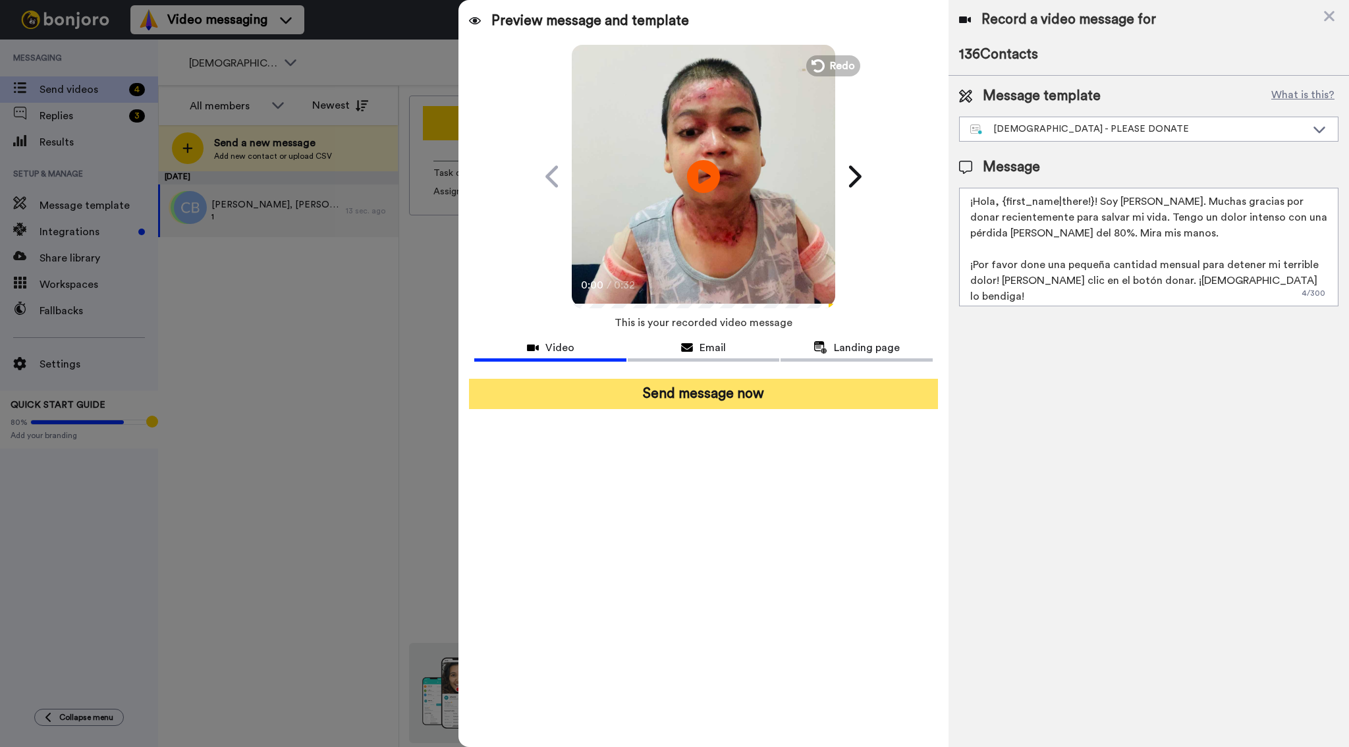
click at [744, 398] on button "Send message now" at bounding box center [703, 394] width 468 height 30
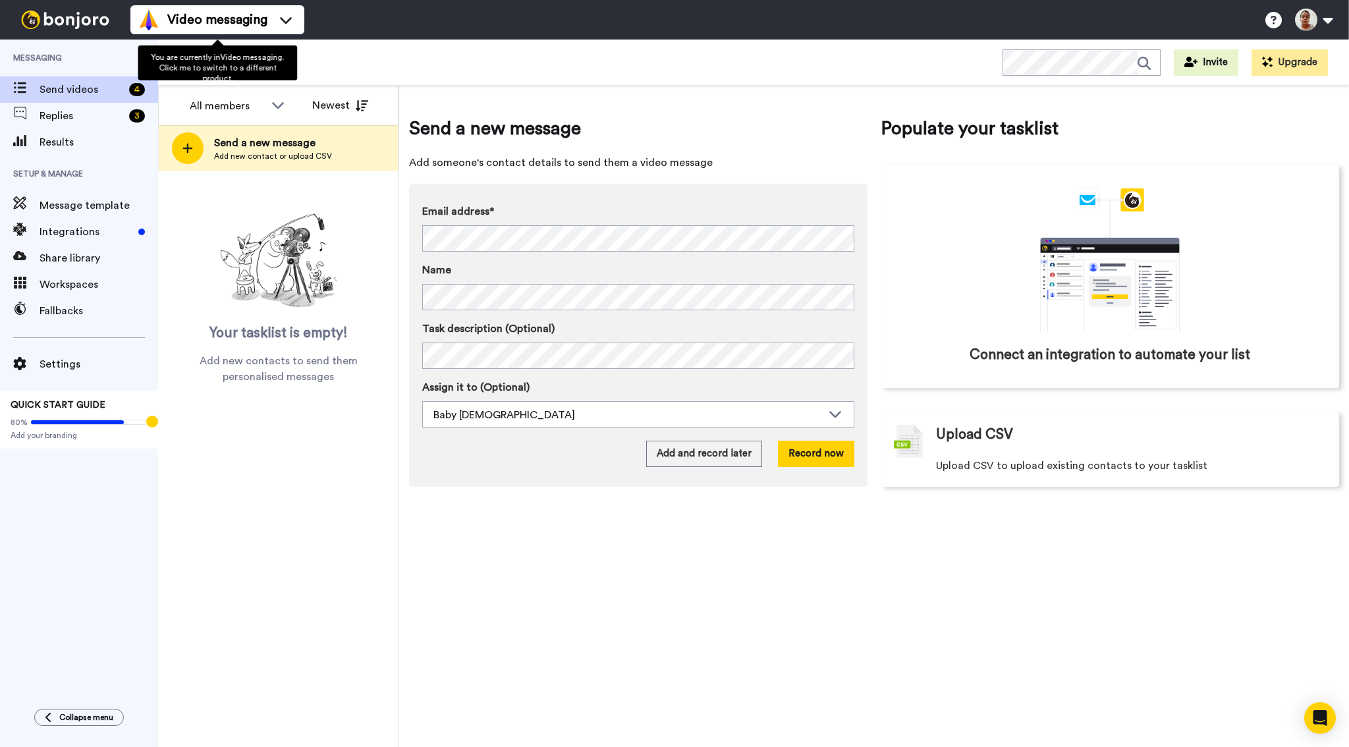
click at [245, 55] on span "You are currently in Video messaging . Click me to switch to a different produc…" at bounding box center [217, 67] width 133 height 29
click at [385, 78] on div "[DEMOGRAPHIC_DATA] - PLEASE DONATE WORKSPACES View all All Default Default Than…" at bounding box center [753, 63] width 1191 height 46
click at [216, 67] on span "[DEMOGRAPHIC_DATA] - PLEASE DONATE" at bounding box center [233, 63] width 88 height 16
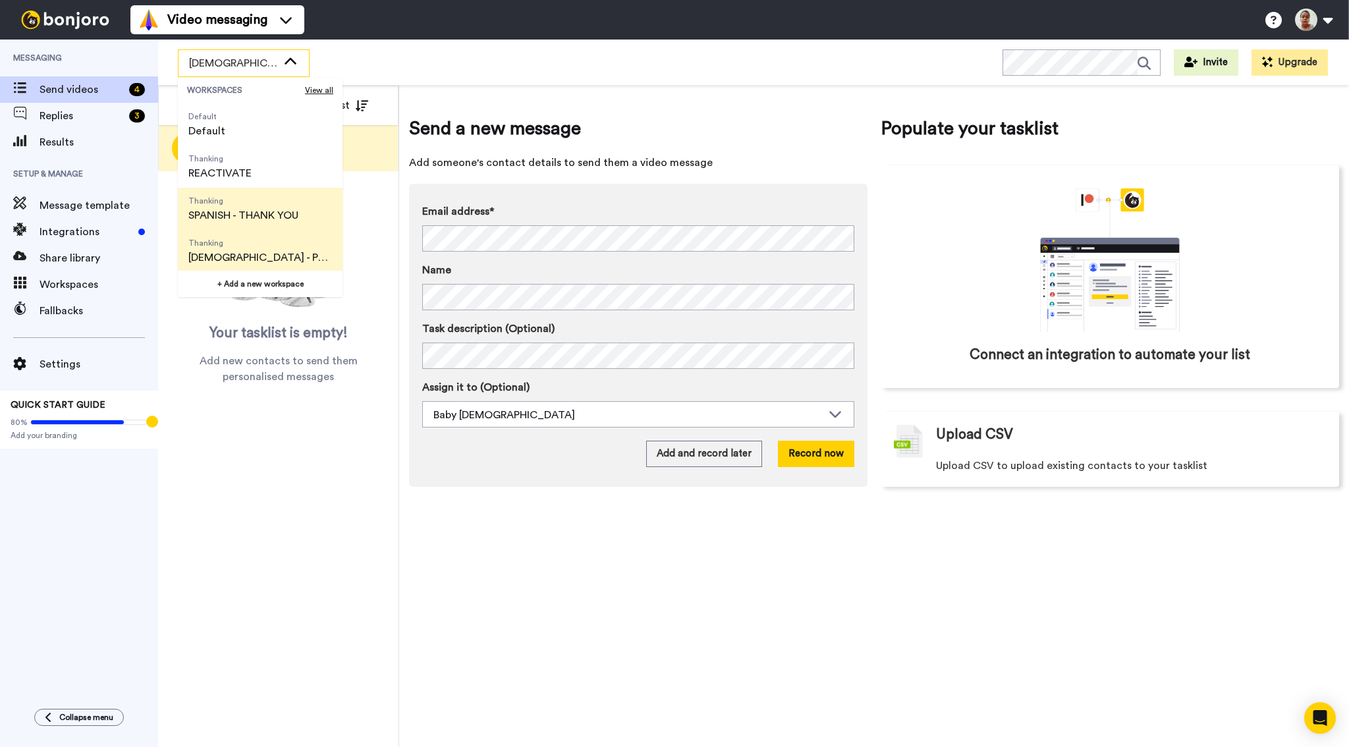
scroll to position [50, 0]
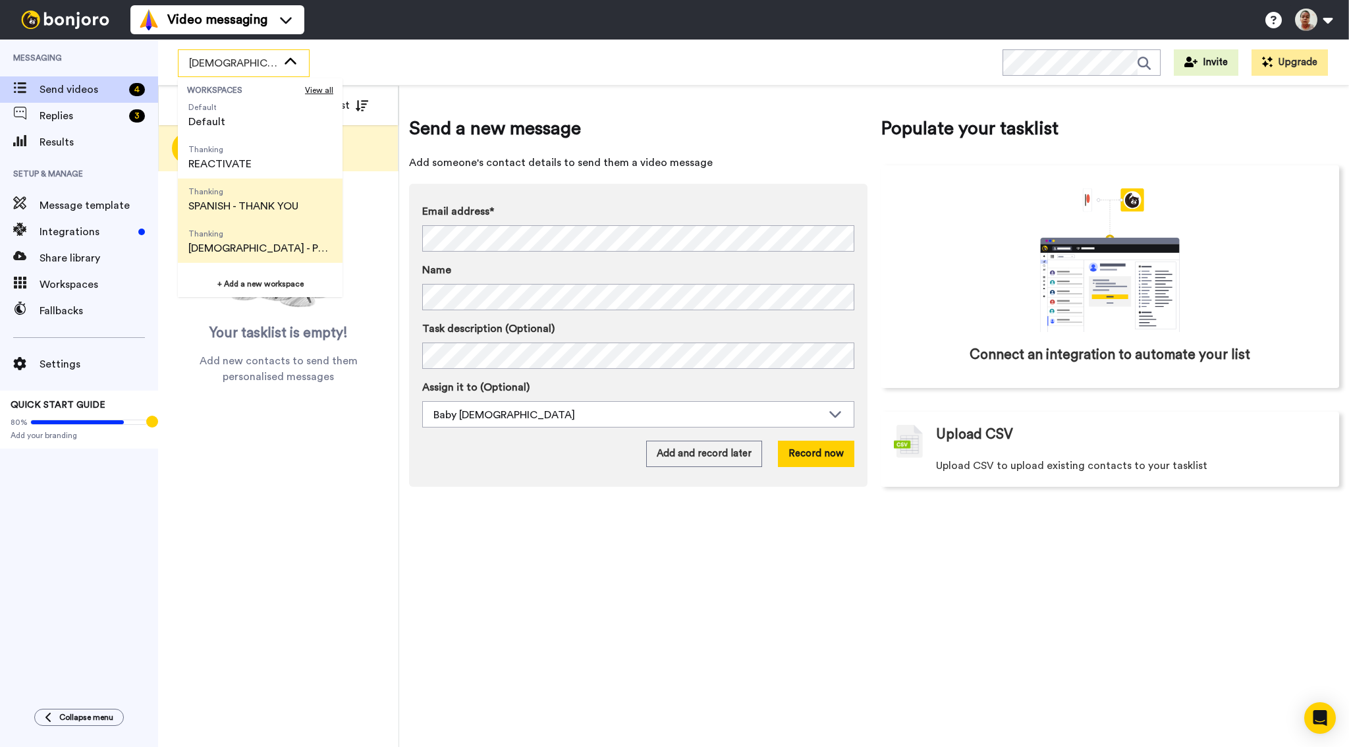
click at [252, 210] on span "SPANISH - THANK YOU" at bounding box center [243, 206] width 110 height 16
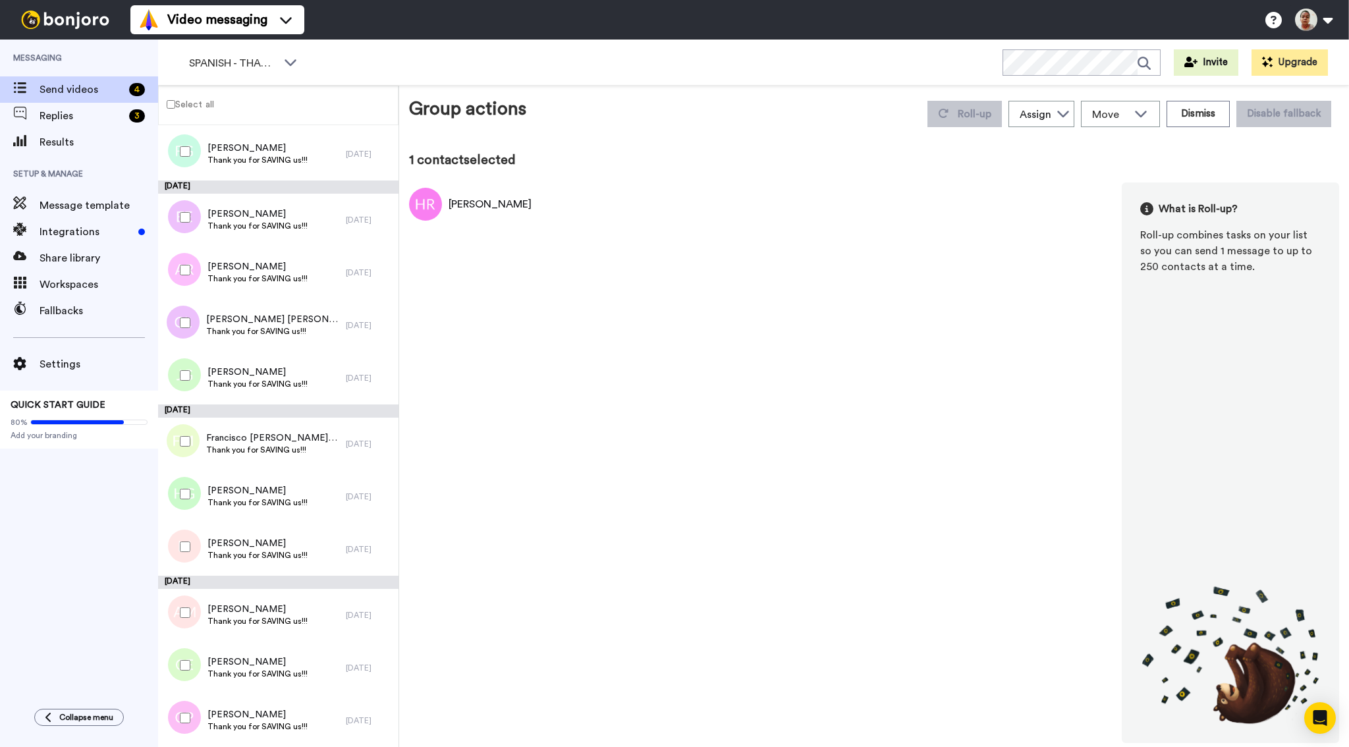
scroll to position [4082, 0]
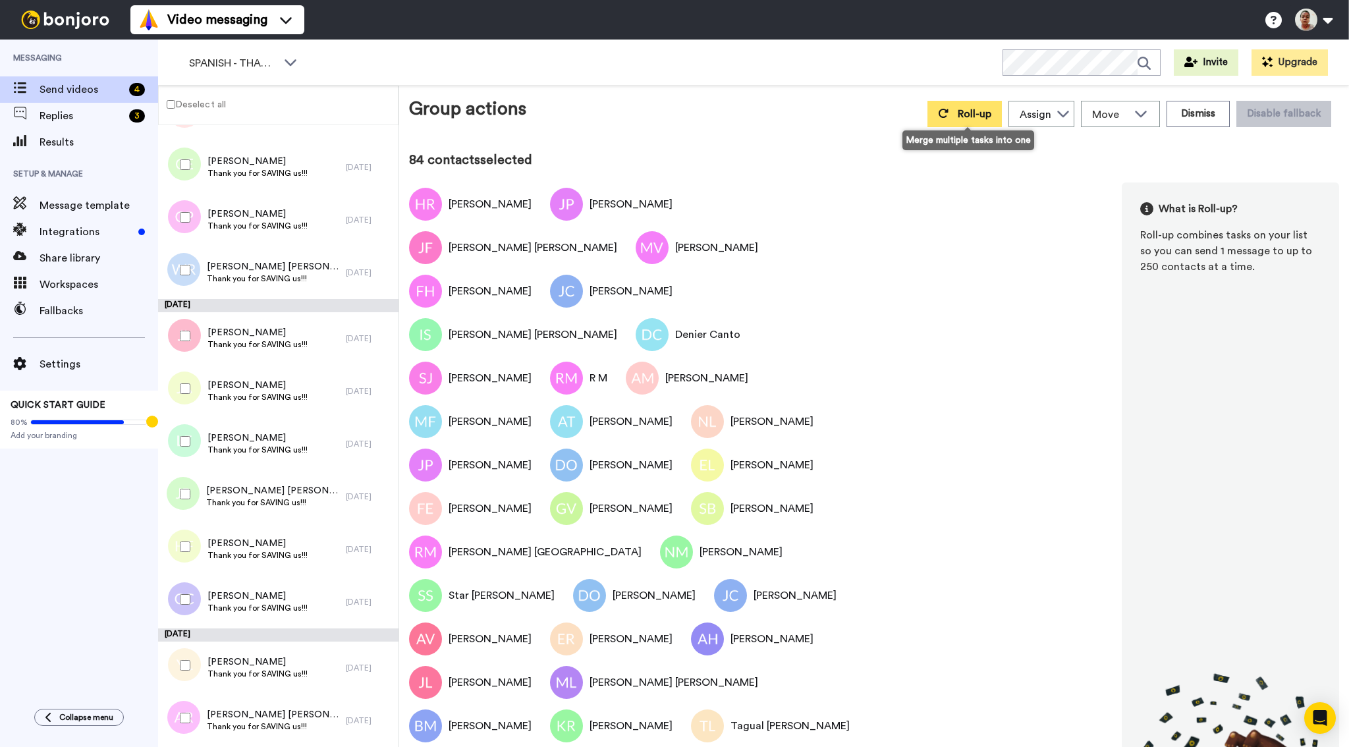
click at [939, 119] on button "Roll-up" at bounding box center [965, 114] width 74 height 26
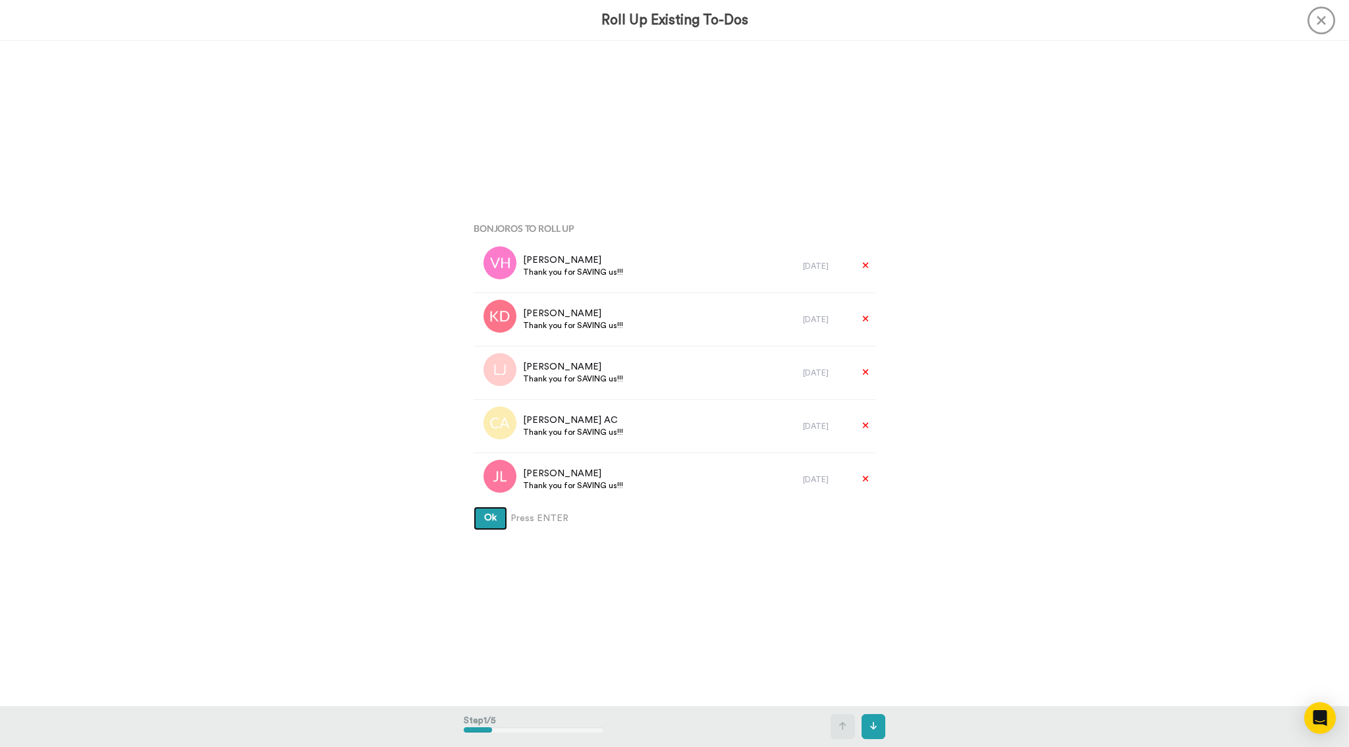
click at [484, 516] on span "Ok" at bounding box center [490, 517] width 13 height 9
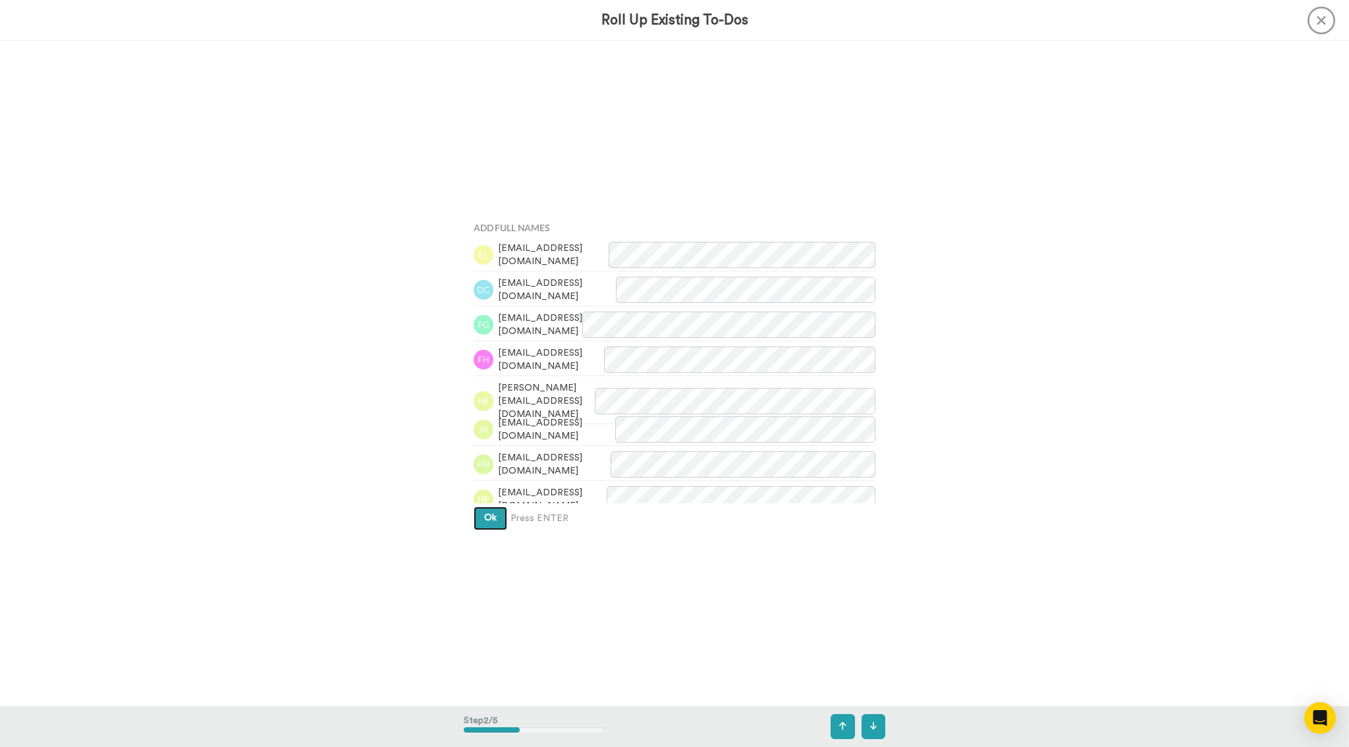
click at [484, 516] on span "Ok" at bounding box center [490, 517] width 13 height 9
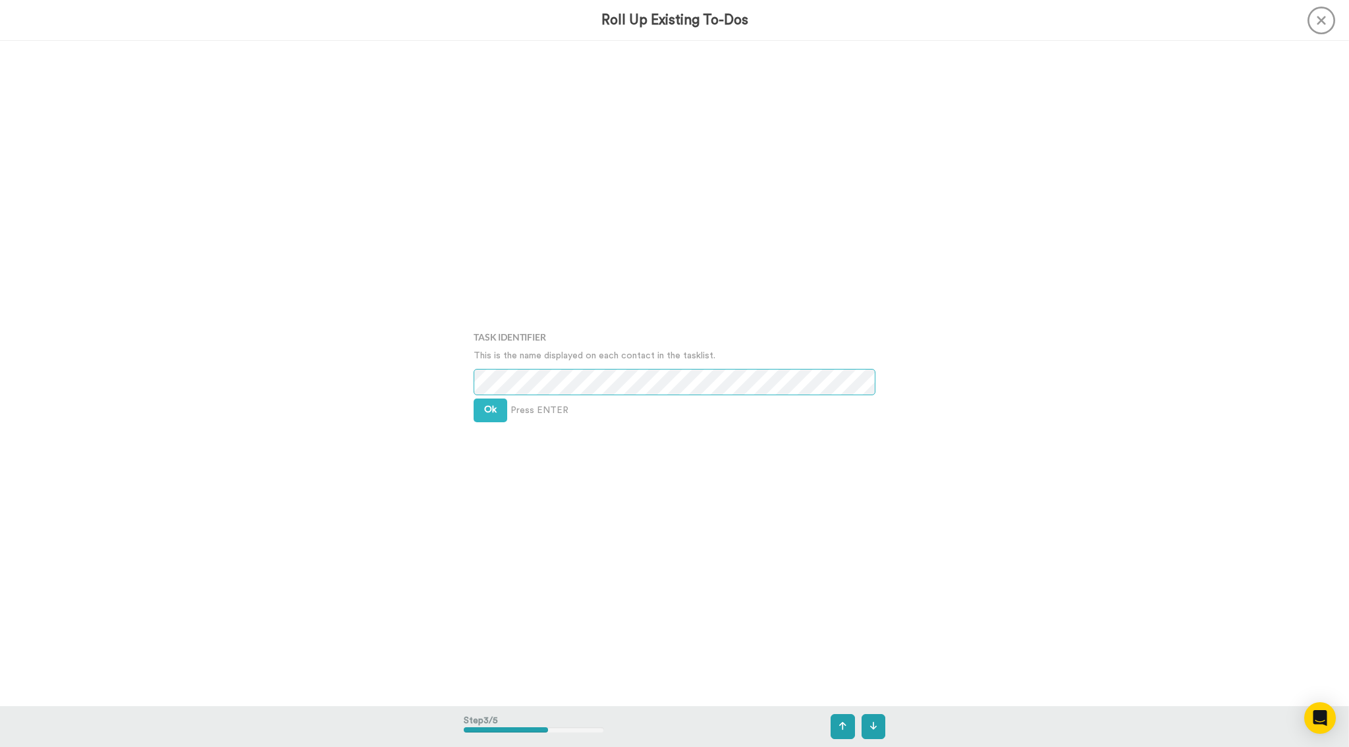
scroll to position [1330, 0]
click at [491, 416] on button "Ok" at bounding box center [491, 410] width 34 height 24
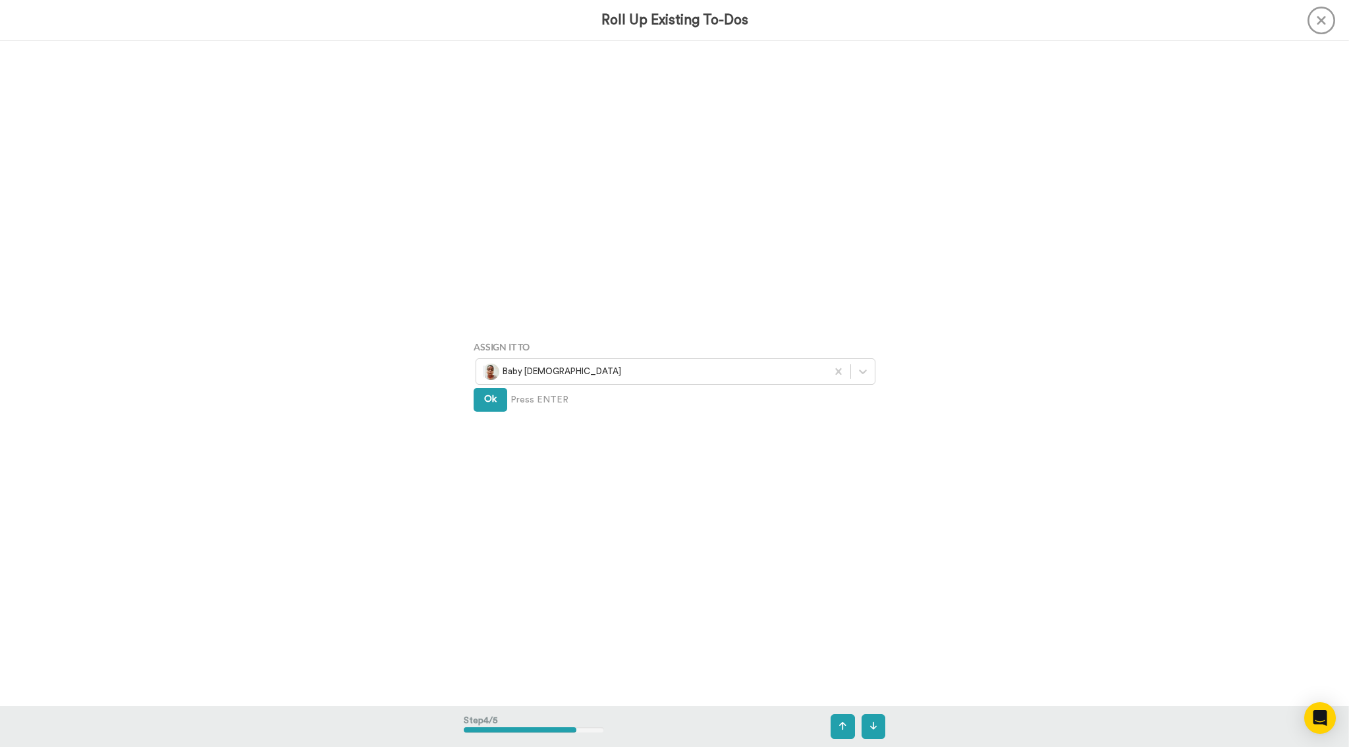
click at [491, 416] on div "Assign It To Baby Jesus Ok Press ENTER" at bounding box center [675, 373] width 422 height 374
click at [495, 402] on span "Ok" at bounding box center [490, 399] width 13 height 9
click at [507, 418] on span "Create" at bounding box center [499, 418] width 30 height 9
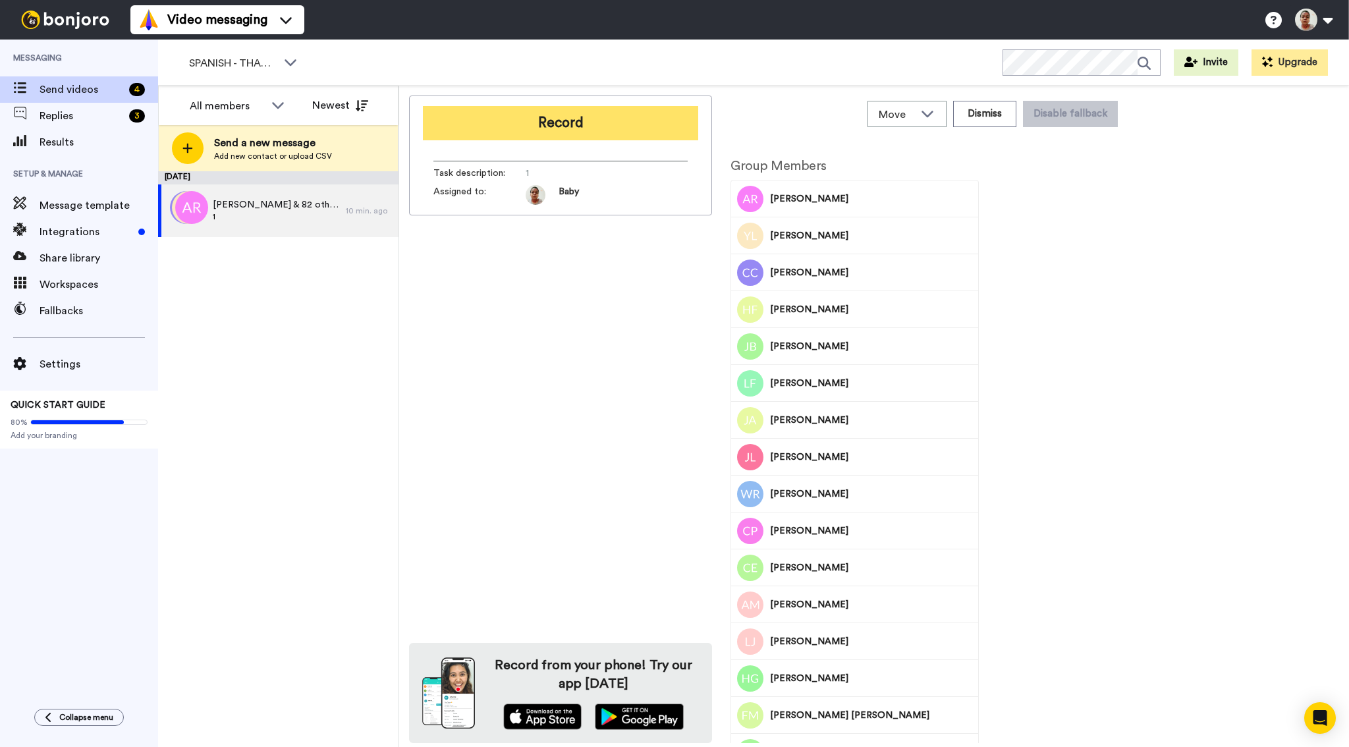
click at [551, 126] on button "Record" at bounding box center [560, 123] width 275 height 34
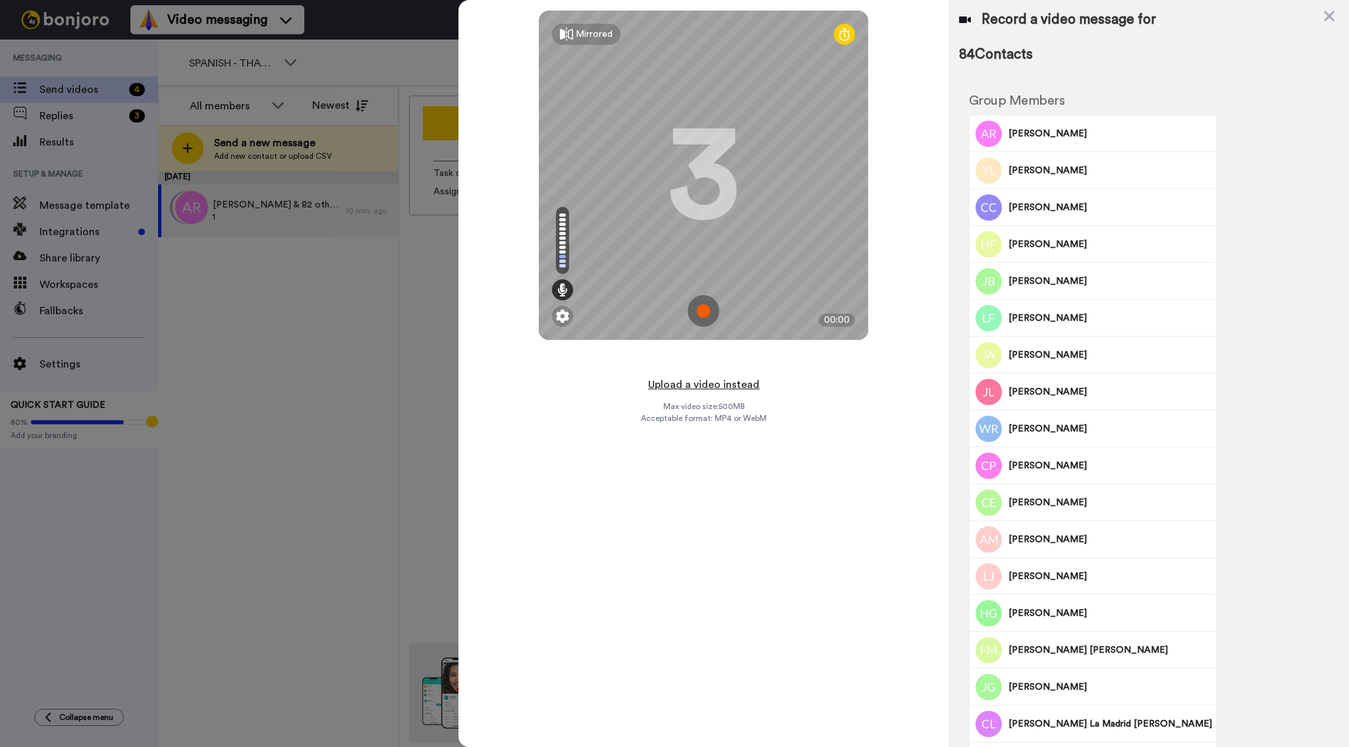
click at [713, 387] on button "Upload a video instead" at bounding box center [703, 384] width 119 height 17
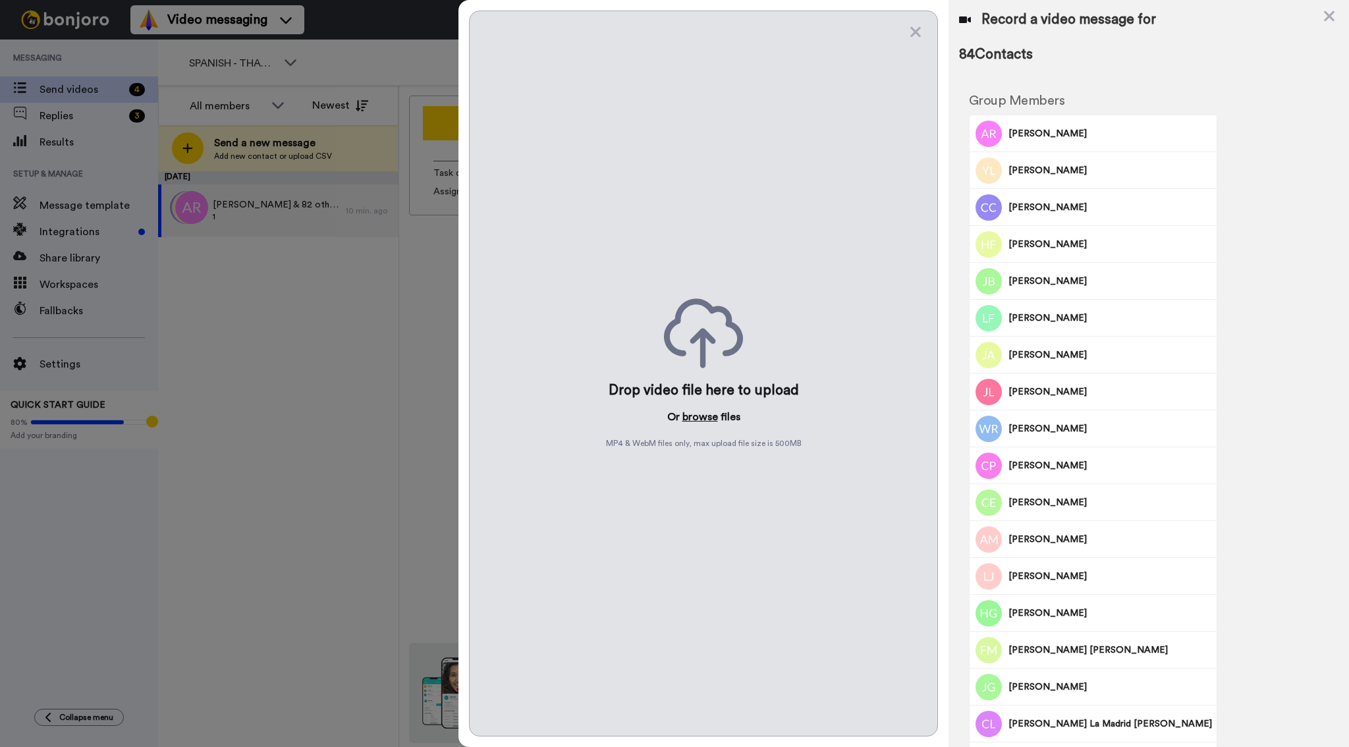
click at [696, 413] on button "browse" at bounding box center [700, 417] width 36 height 16
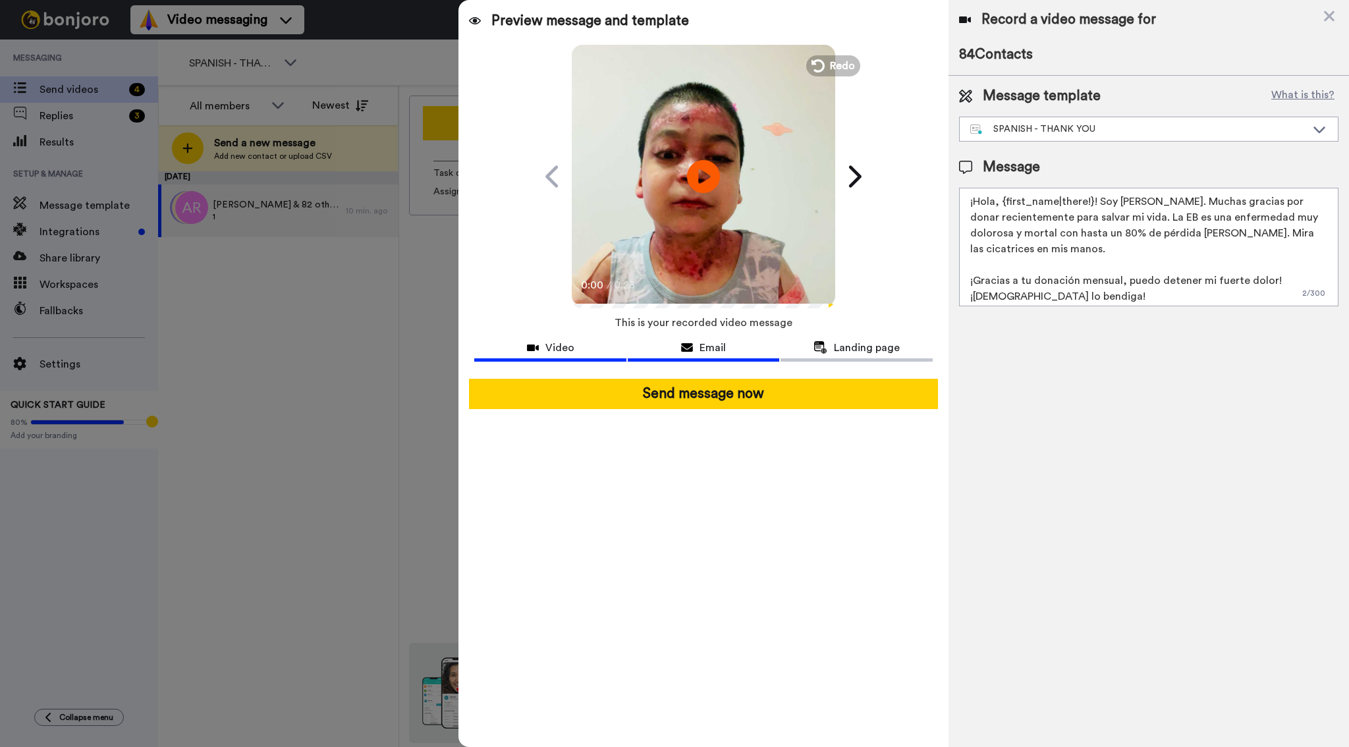
click at [688, 350] on icon at bounding box center [687, 348] width 12 height 11
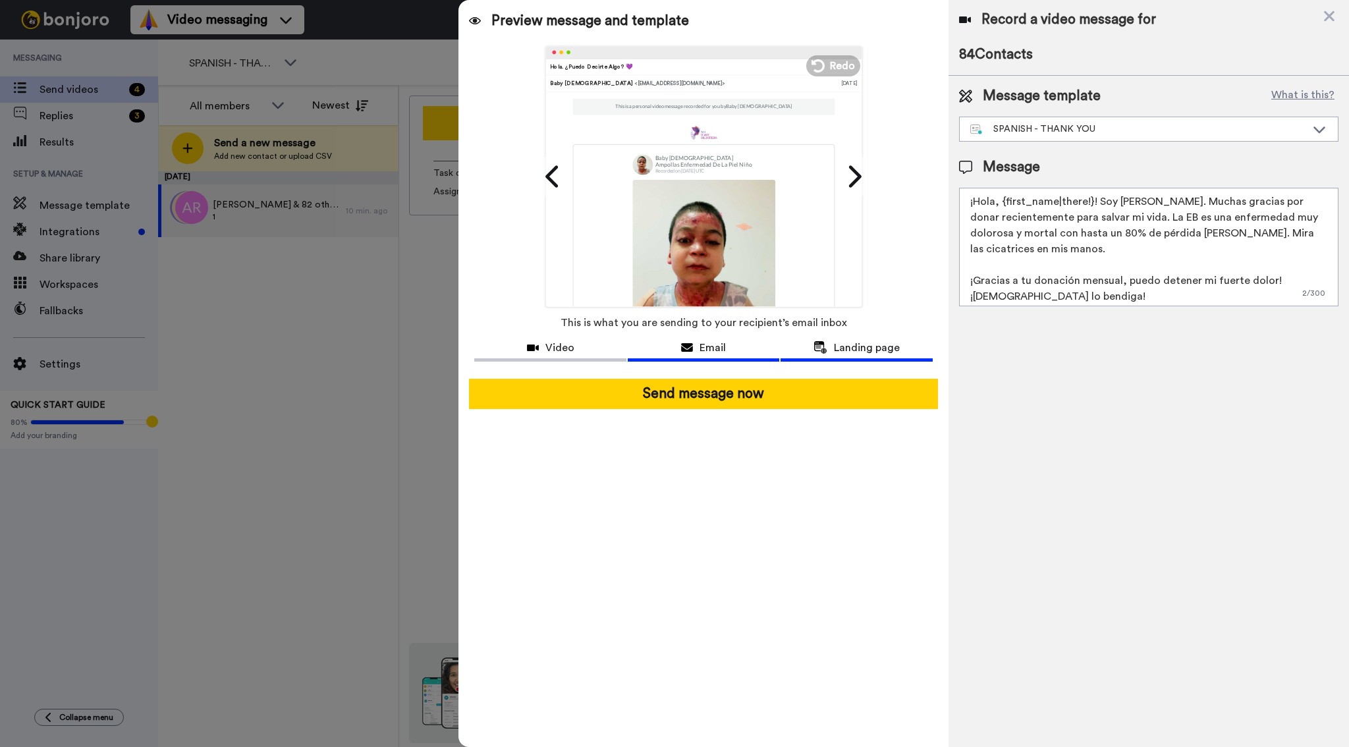
click at [833, 347] on div "Landing page" at bounding box center [857, 348] width 152 height 16
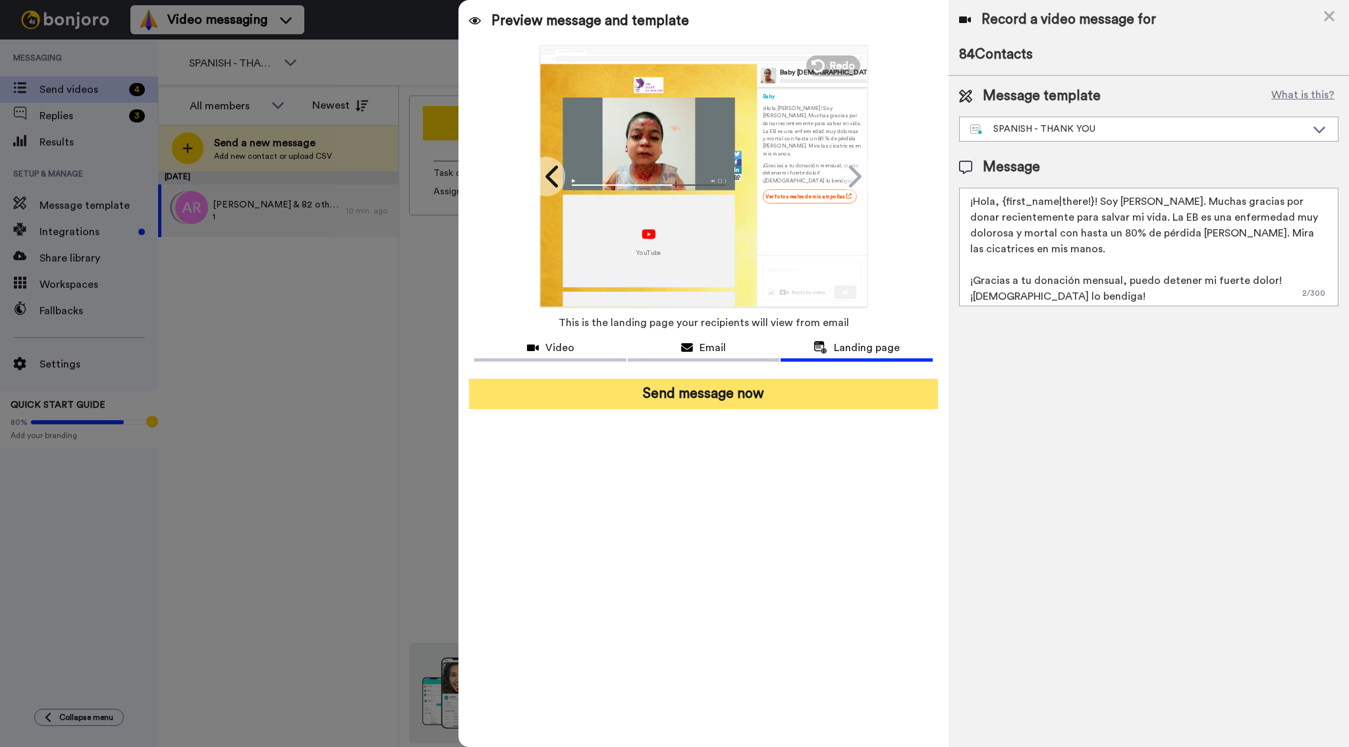
click at [777, 392] on button "Send message now" at bounding box center [703, 394] width 468 height 30
